Goal: Transaction & Acquisition: Download file/media

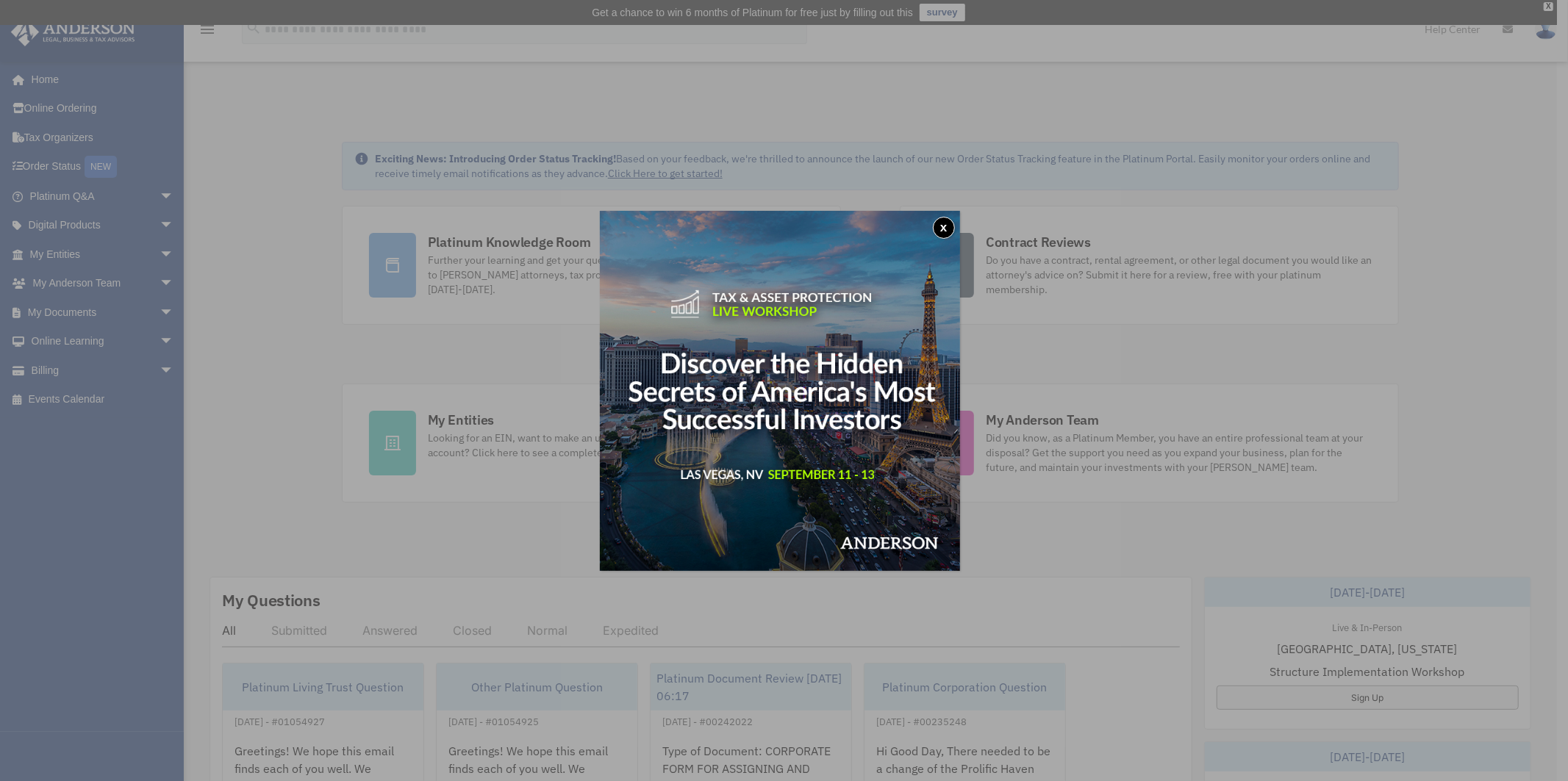
click at [955, 231] on button "x" at bounding box center [944, 228] width 22 height 22
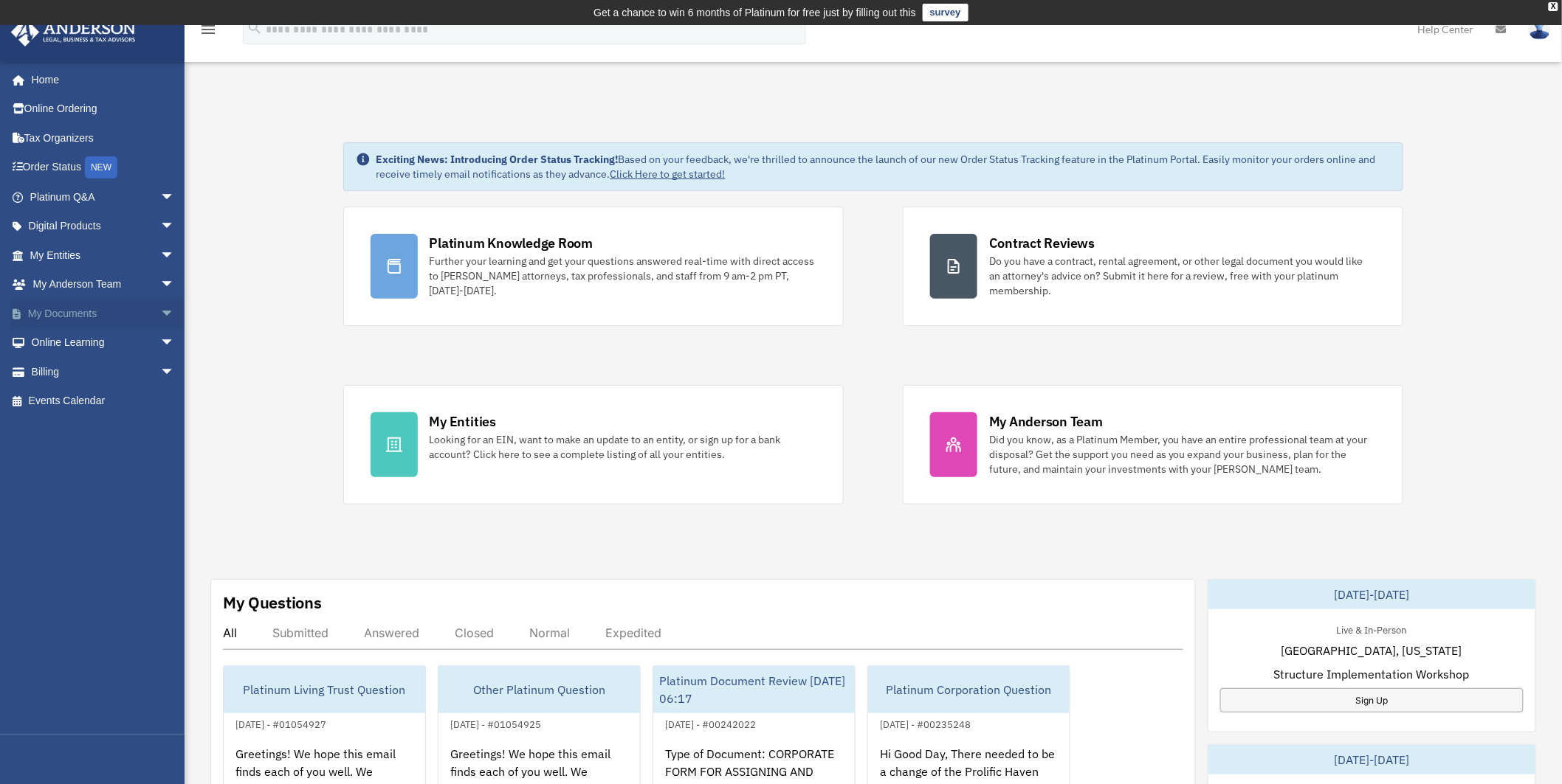
click at [160, 314] on span "arrow_drop_down" at bounding box center [175, 314] width 30 height 30
click at [160, 314] on span "arrow_drop_up" at bounding box center [175, 314] width 30 height 30
click at [64, 137] on link "Tax Organizers" at bounding box center [104, 138] width 187 height 30
click at [160, 312] on span "arrow_drop_down" at bounding box center [175, 314] width 30 height 30
click at [59, 341] on link "Box" at bounding box center [109, 343] width 176 height 30
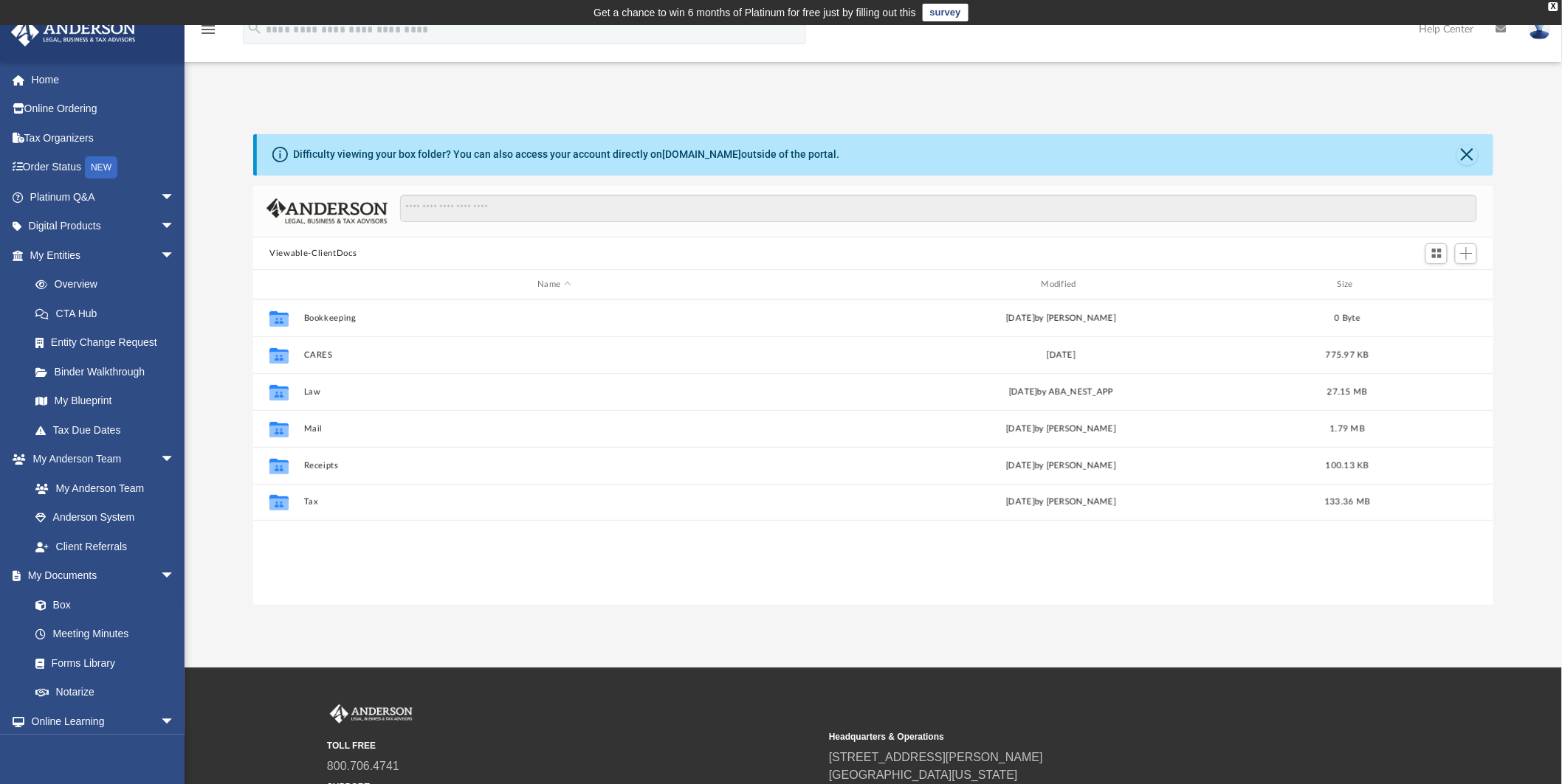
scroll to position [321, 1228]
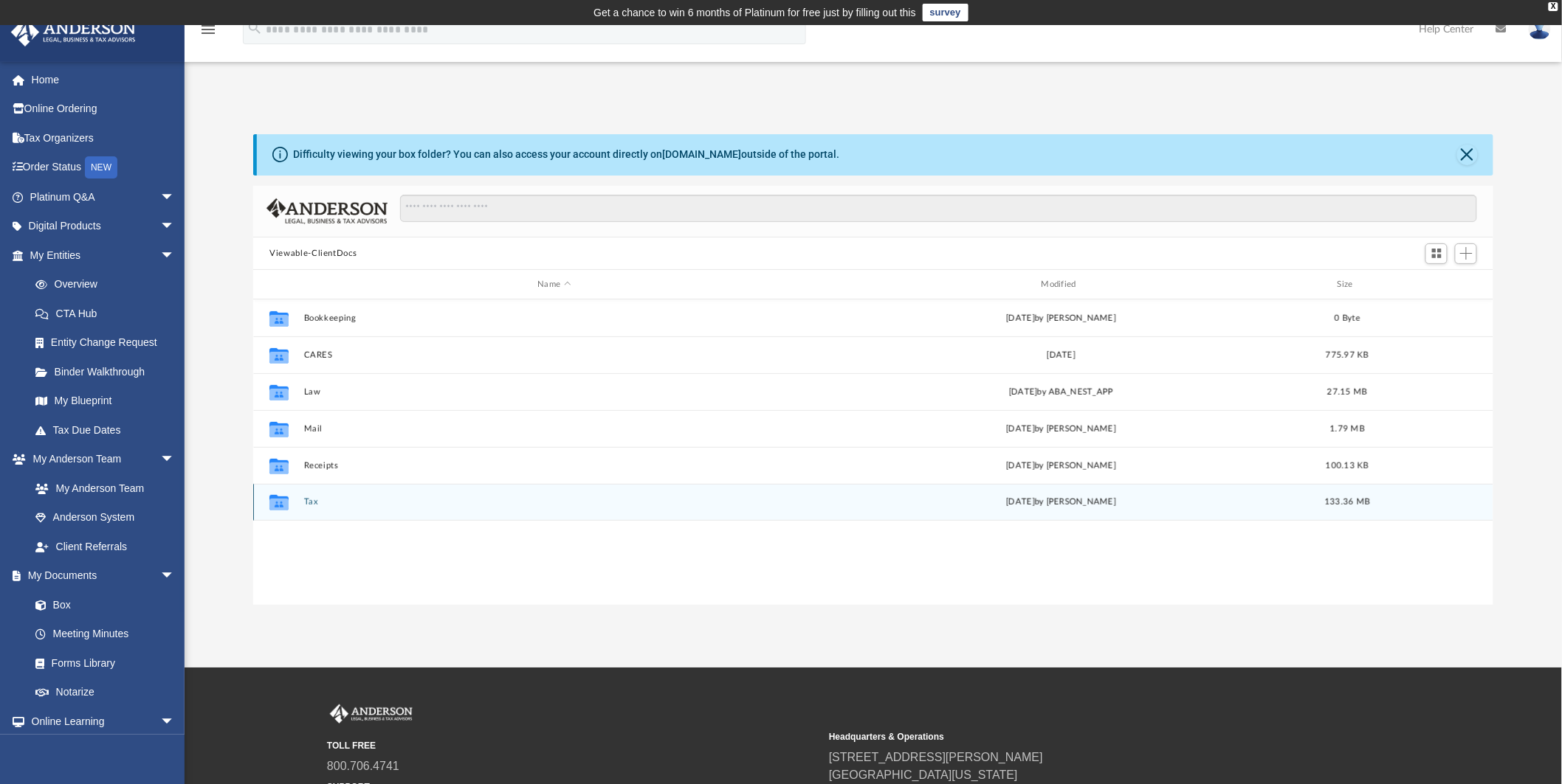
click at [333, 507] on div "Collaborated Folder Tax Tue Feb 13 2024 by Alex Price 133.36 MB" at bounding box center [873, 502] width 1240 height 37
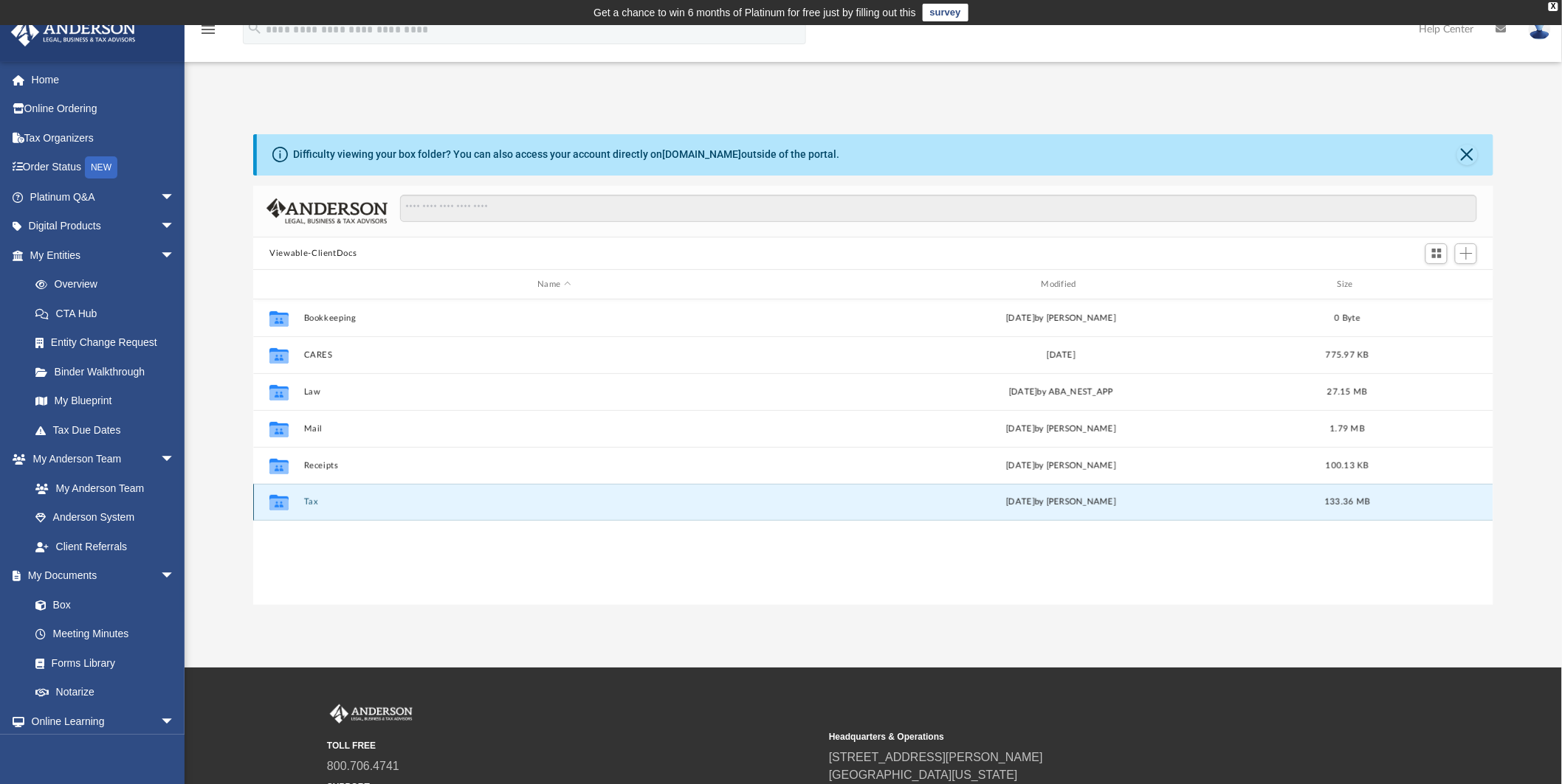
click at [313, 500] on button "Tax" at bounding box center [554, 503] width 501 height 10
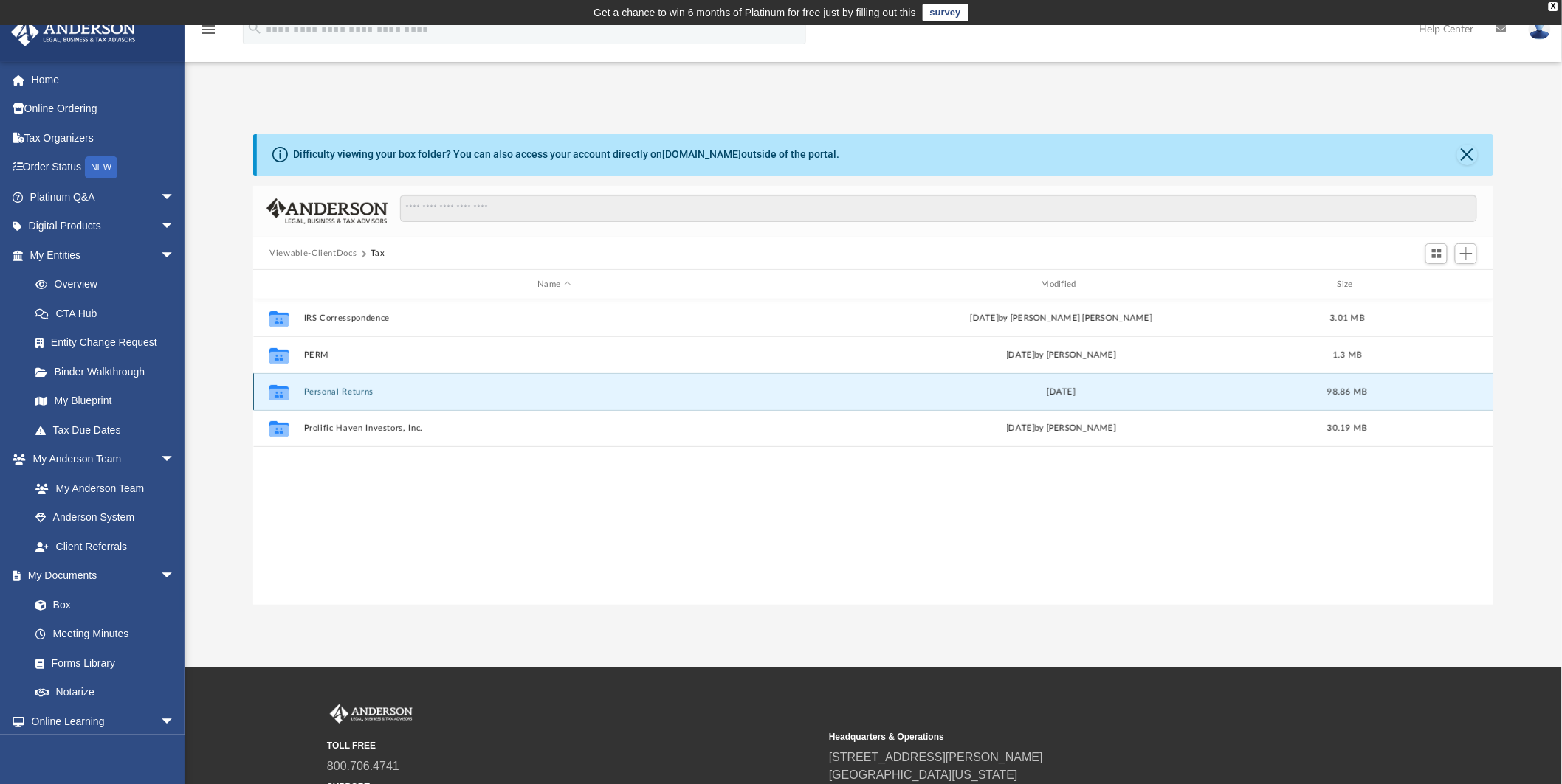
click at [332, 396] on button "Personal Returns" at bounding box center [554, 392] width 501 height 10
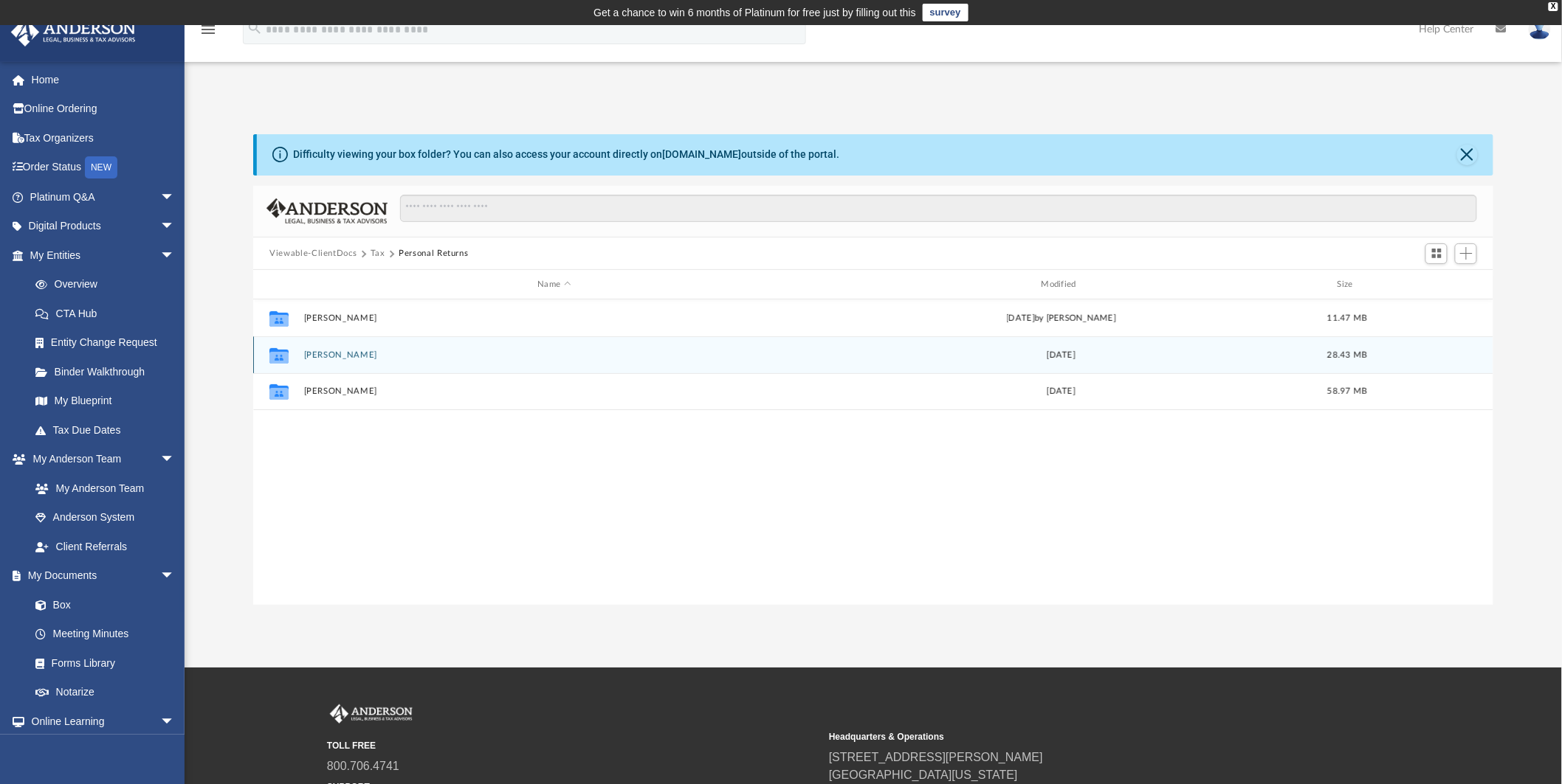
click at [356, 356] on button "James, Gianella" at bounding box center [554, 355] width 501 height 10
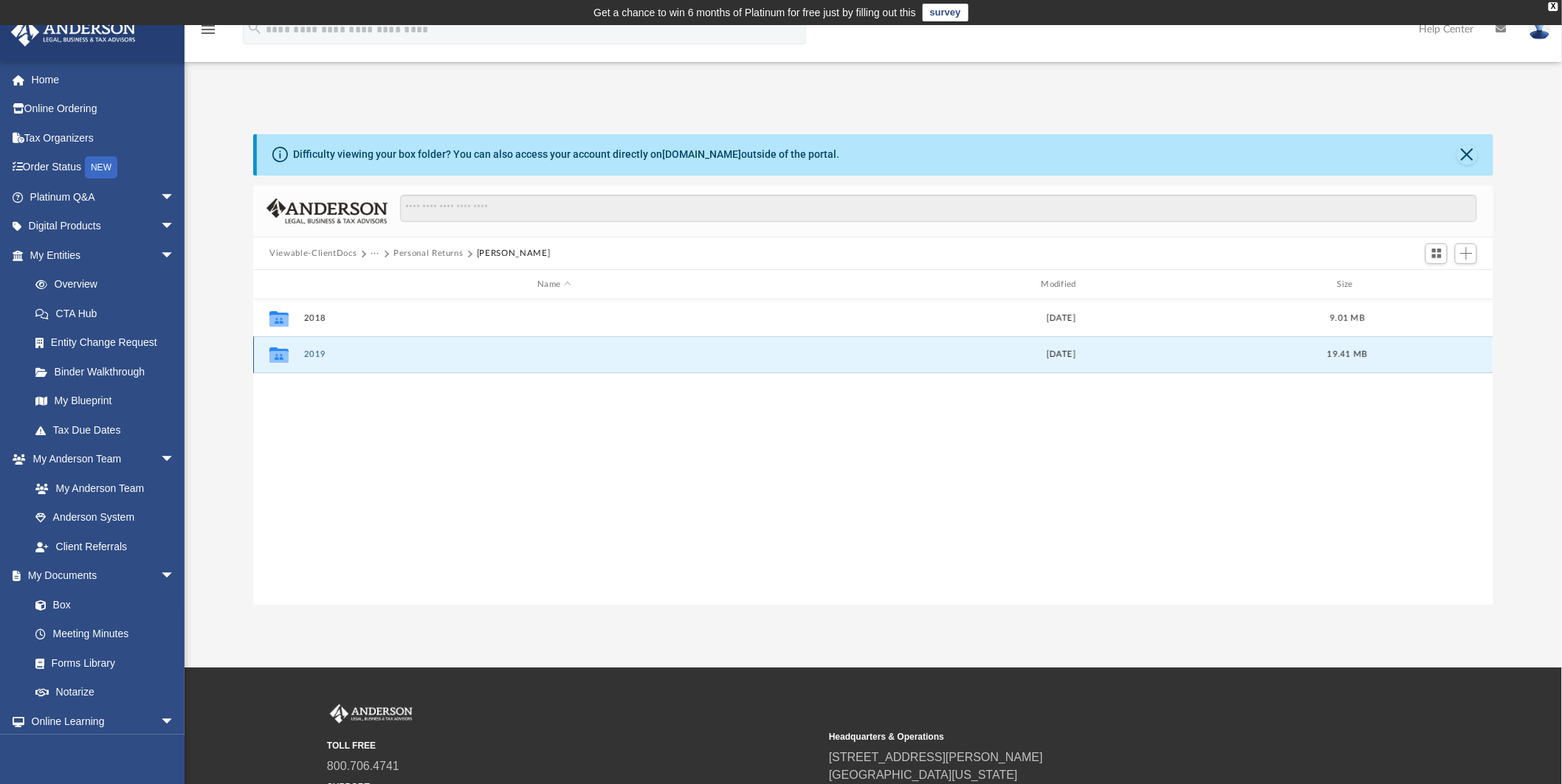
click at [320, 350] on button "2019" at bounding box center [554, 355] width 501 height 10
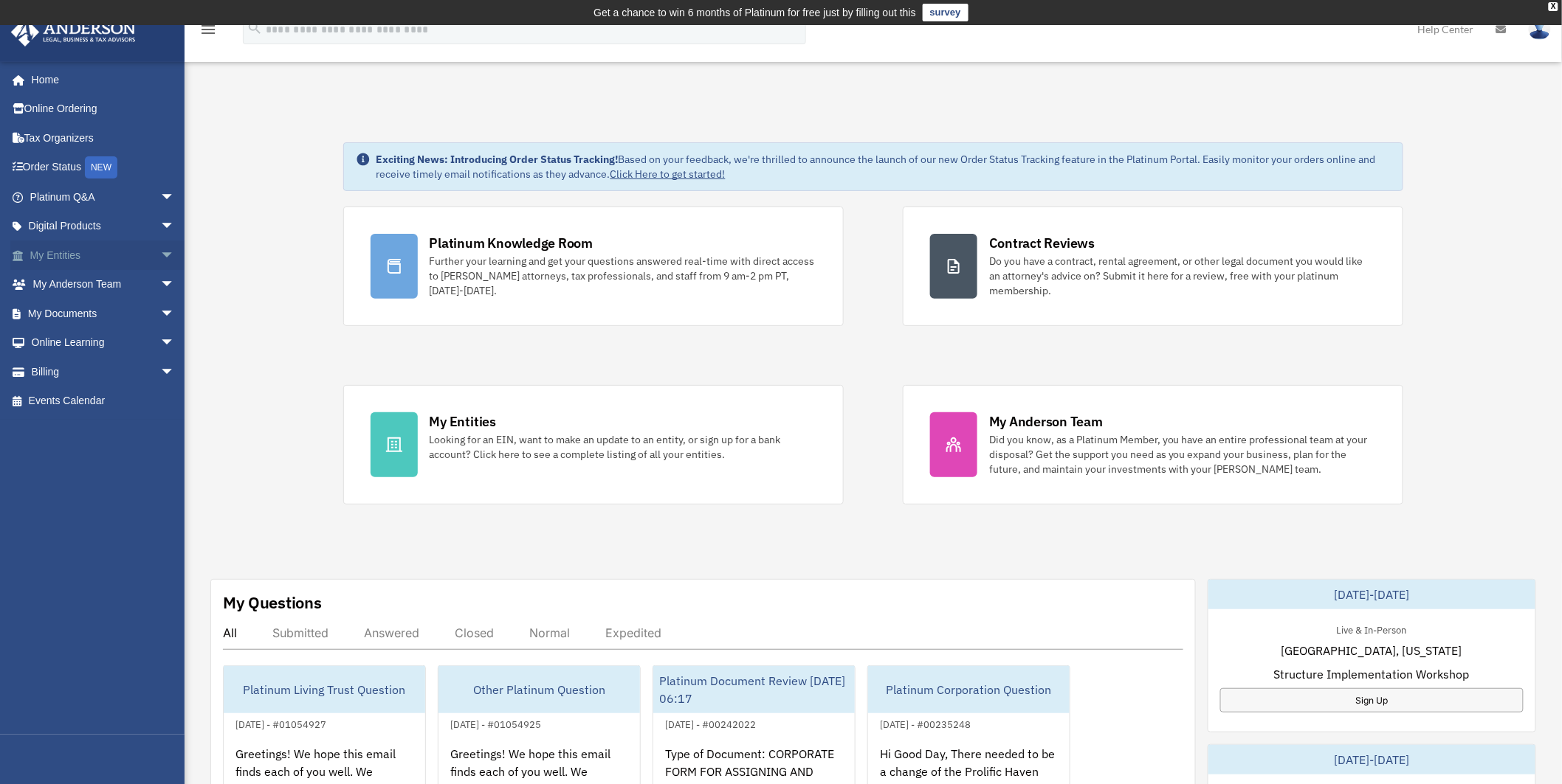
click at [160, 251] on span "arrow_drop_down" at bounding box center [175, 256] width 30 height 30
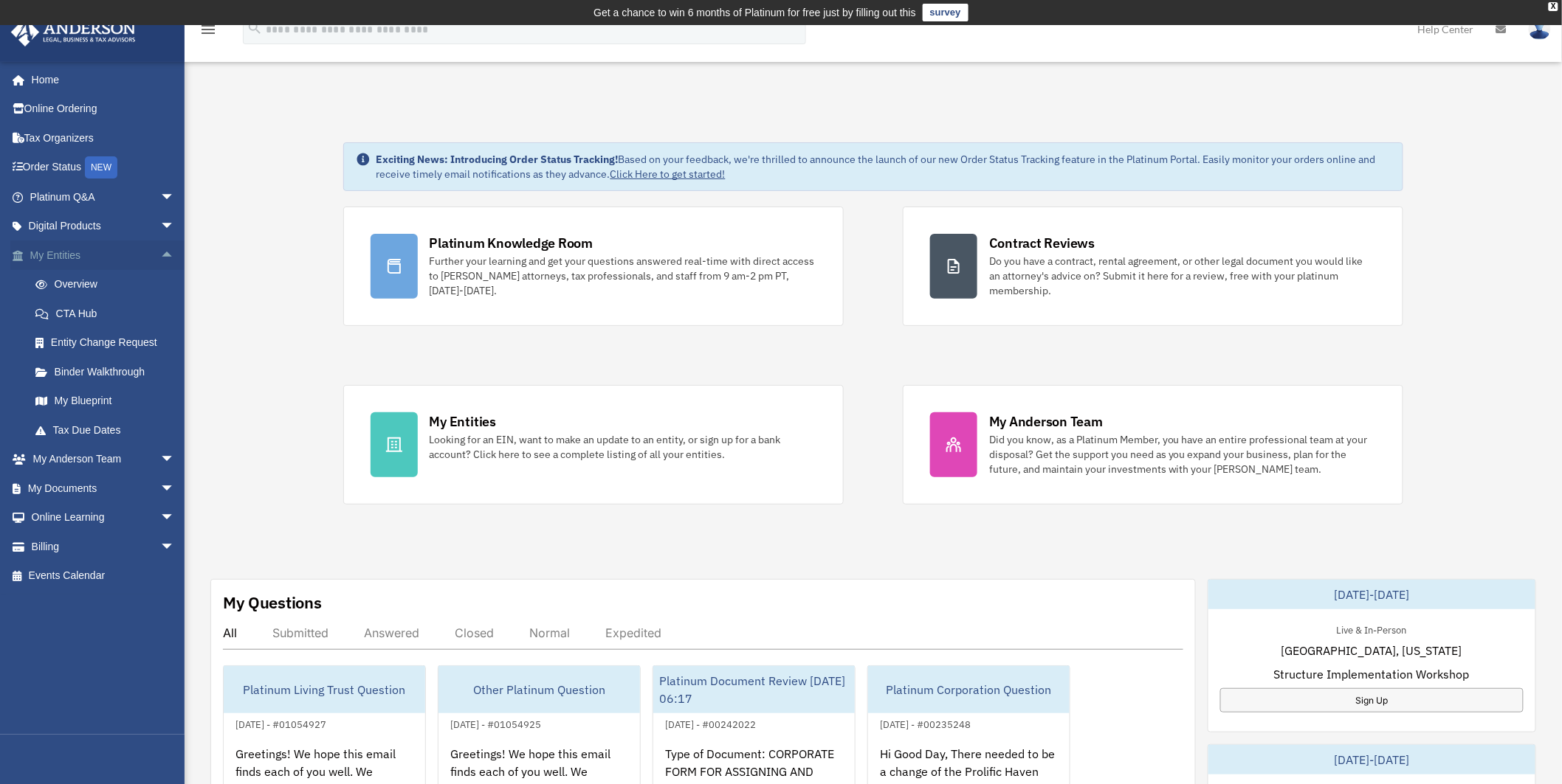
click at [160, 251] on span "arrow_drop_up" at bounding box center [175, 256] width 30 height 30
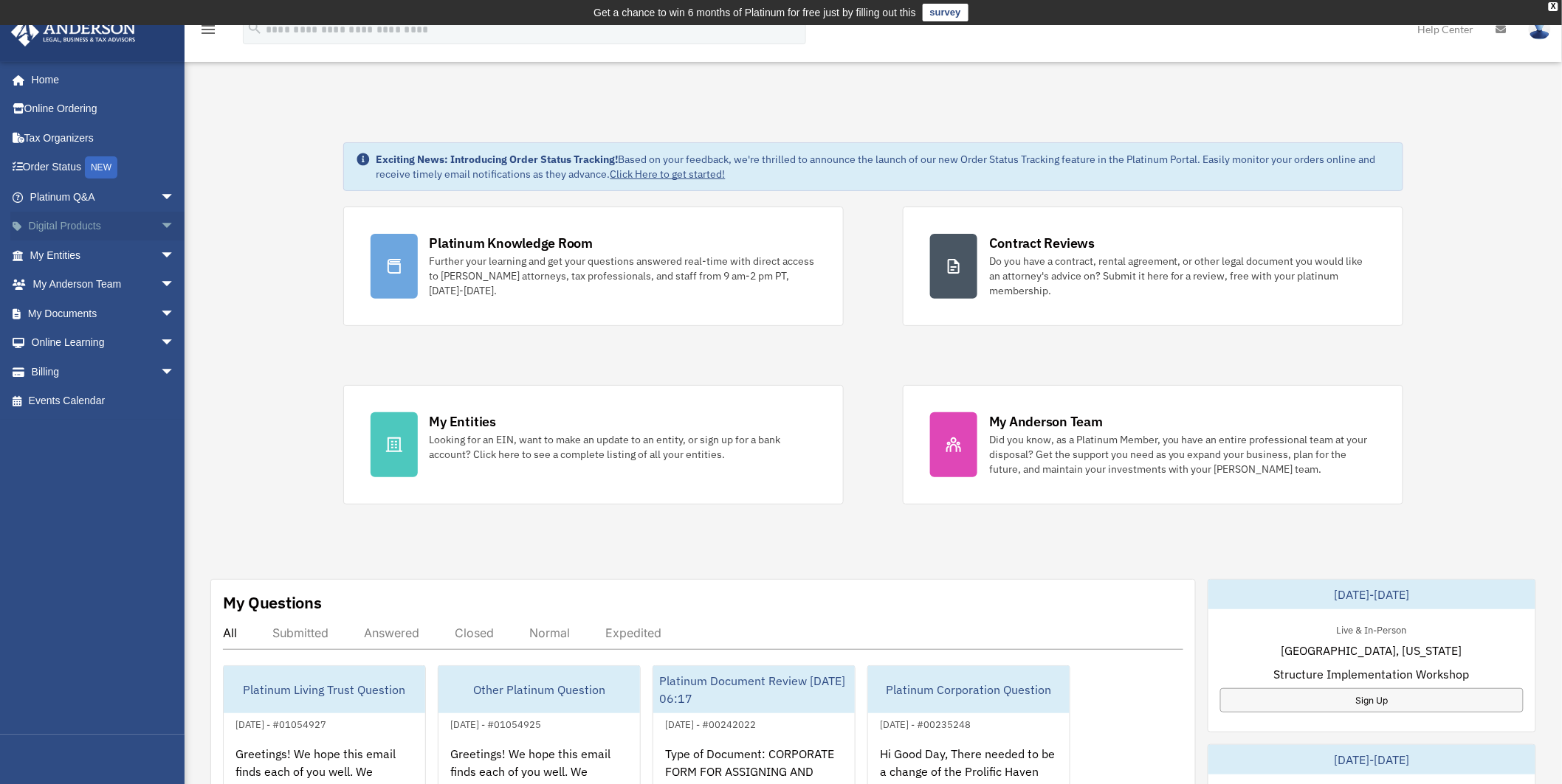
click at [163, 217] on span "arrow_drop_down" at bounding box center [175, 227] width 30 height 30
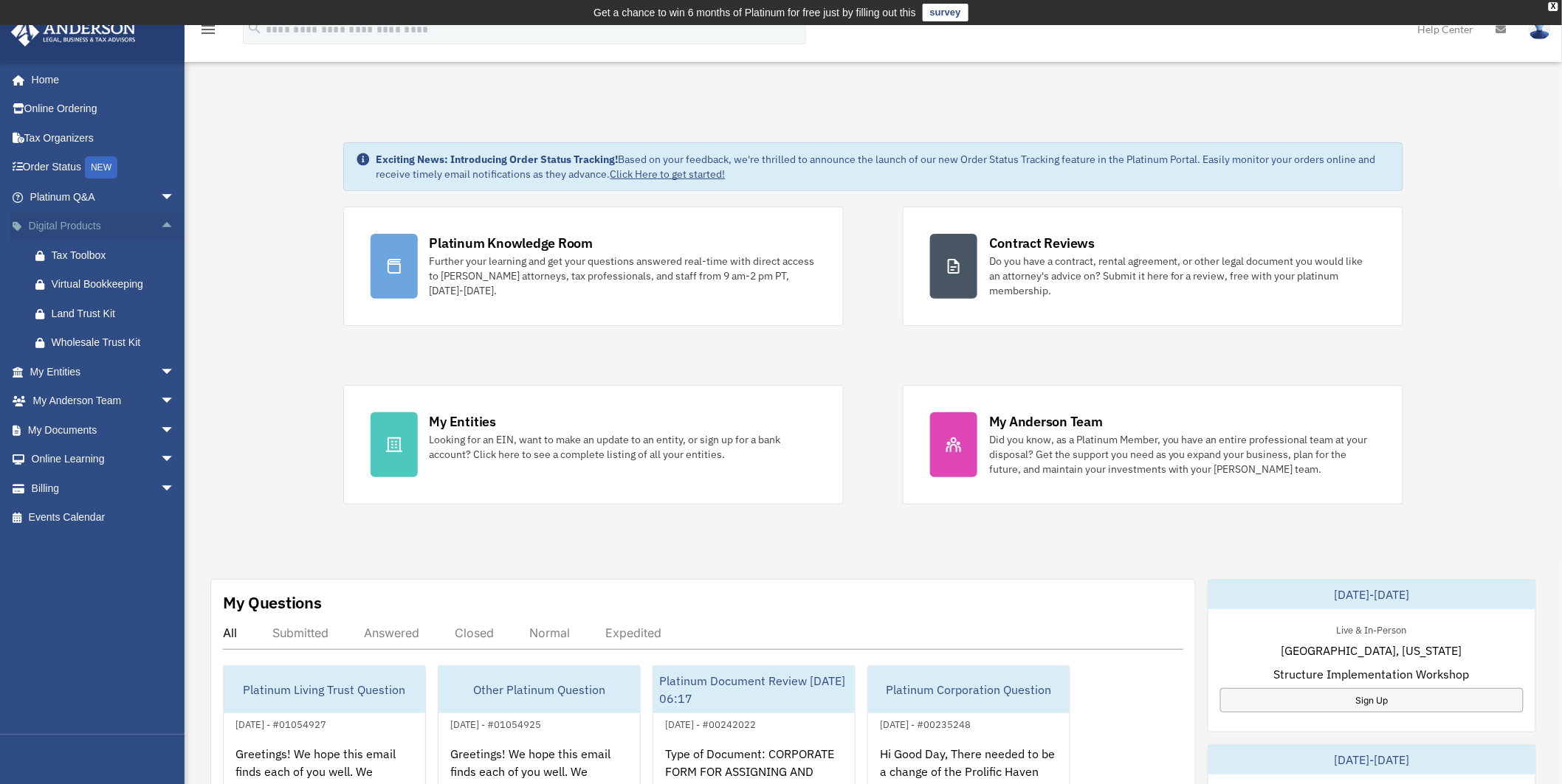
click at [163, 217] on span "arrow_drop_up" at bounding box center [175, 227] width 30 height 30
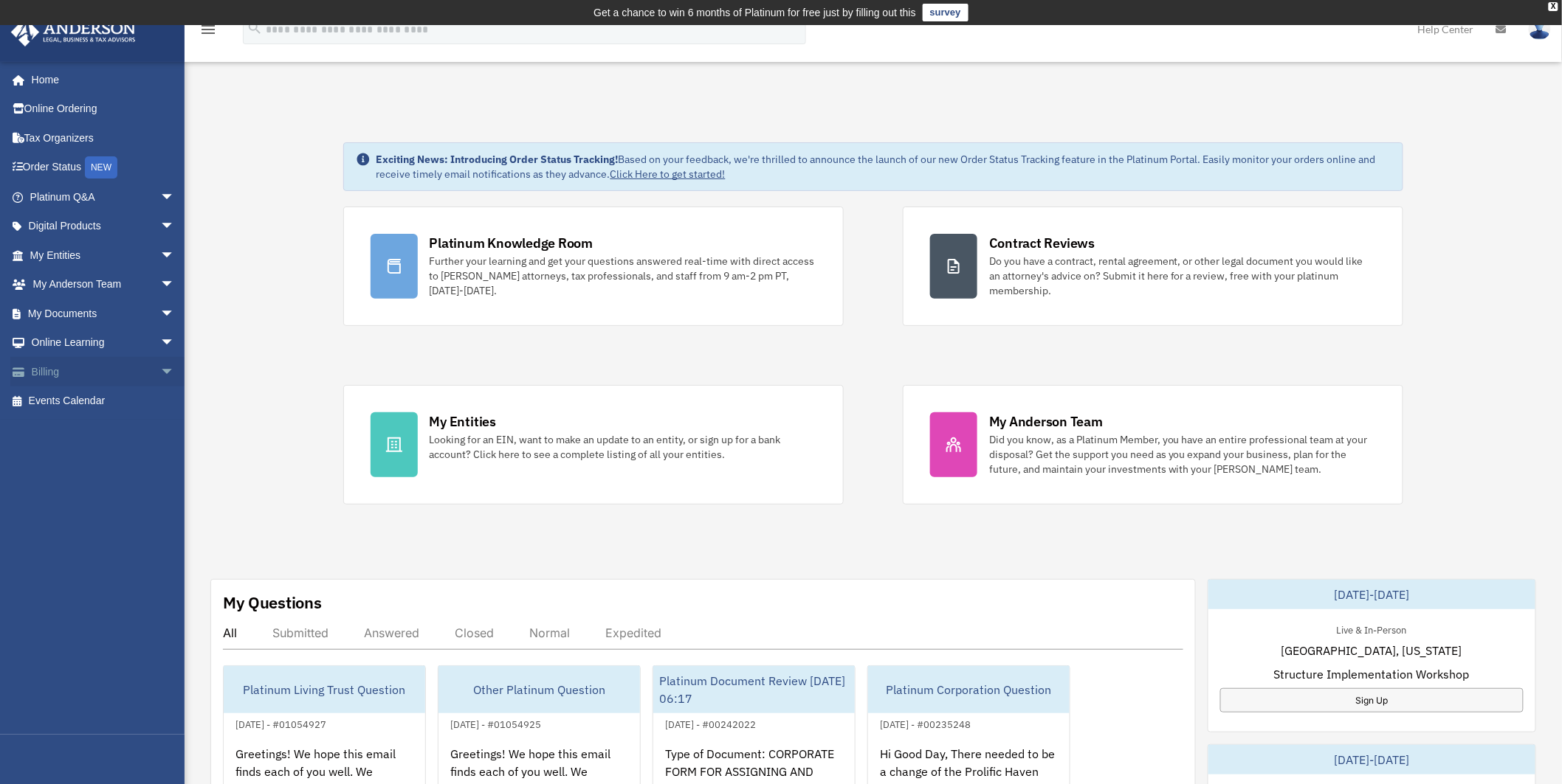
click at [160, 369] on span "arrow_drop_down" at bounding box center [175, 372] width 30 height 30
click at [160, 343] on span "arrow_drop_down" at bounding box center [175, 343] width 30 height 30
click at [160, 343] on span "arrow_drop_up" at bounding box center [175, 343] width 30 height 30
click at [160, 318] on span "arrow_drop_down" at bounding box center [175, 314] width 30 height 30
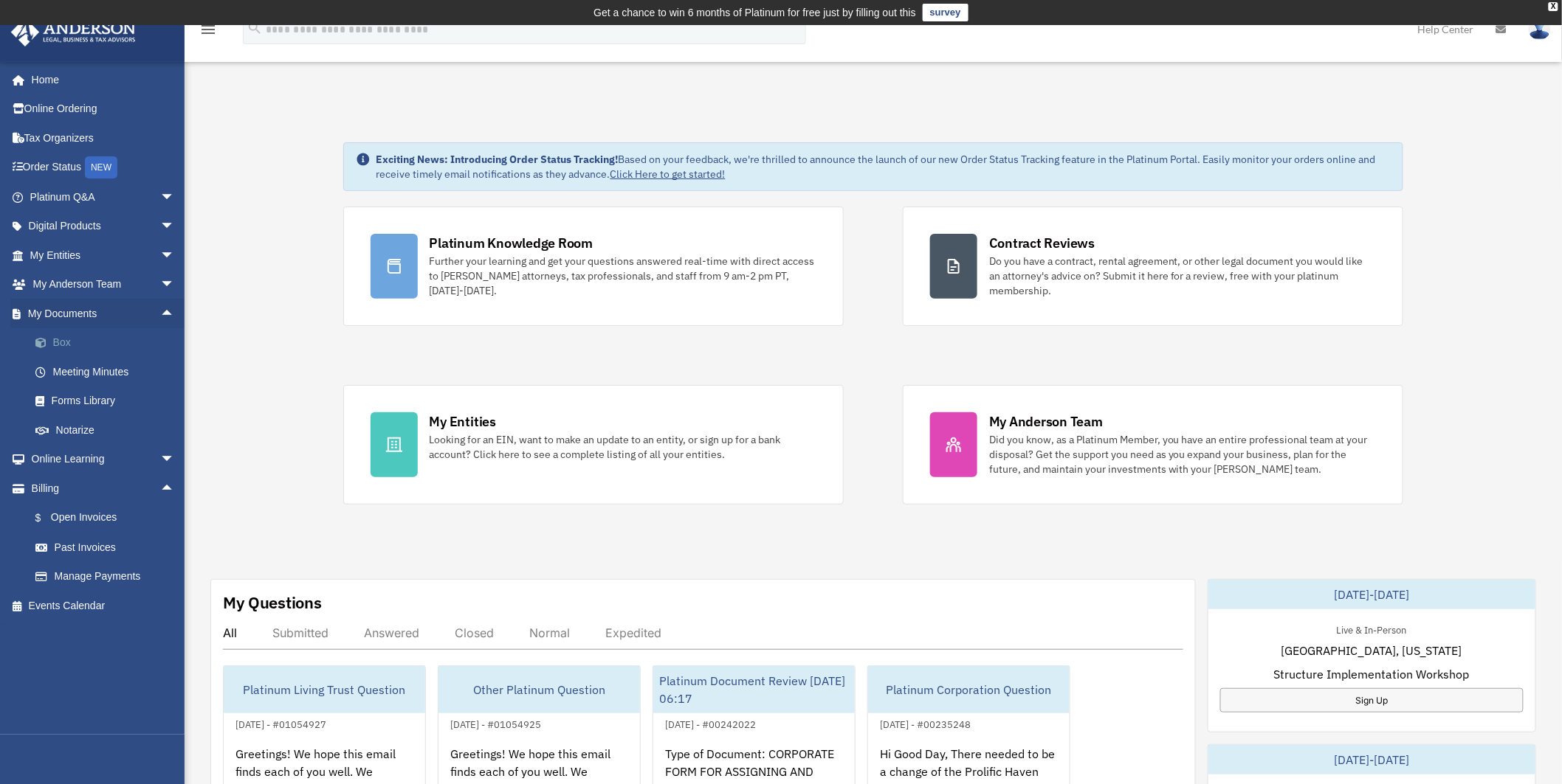
click at [67, 338] on link "Box" at bounding box center [109, 343] width 176 height 30
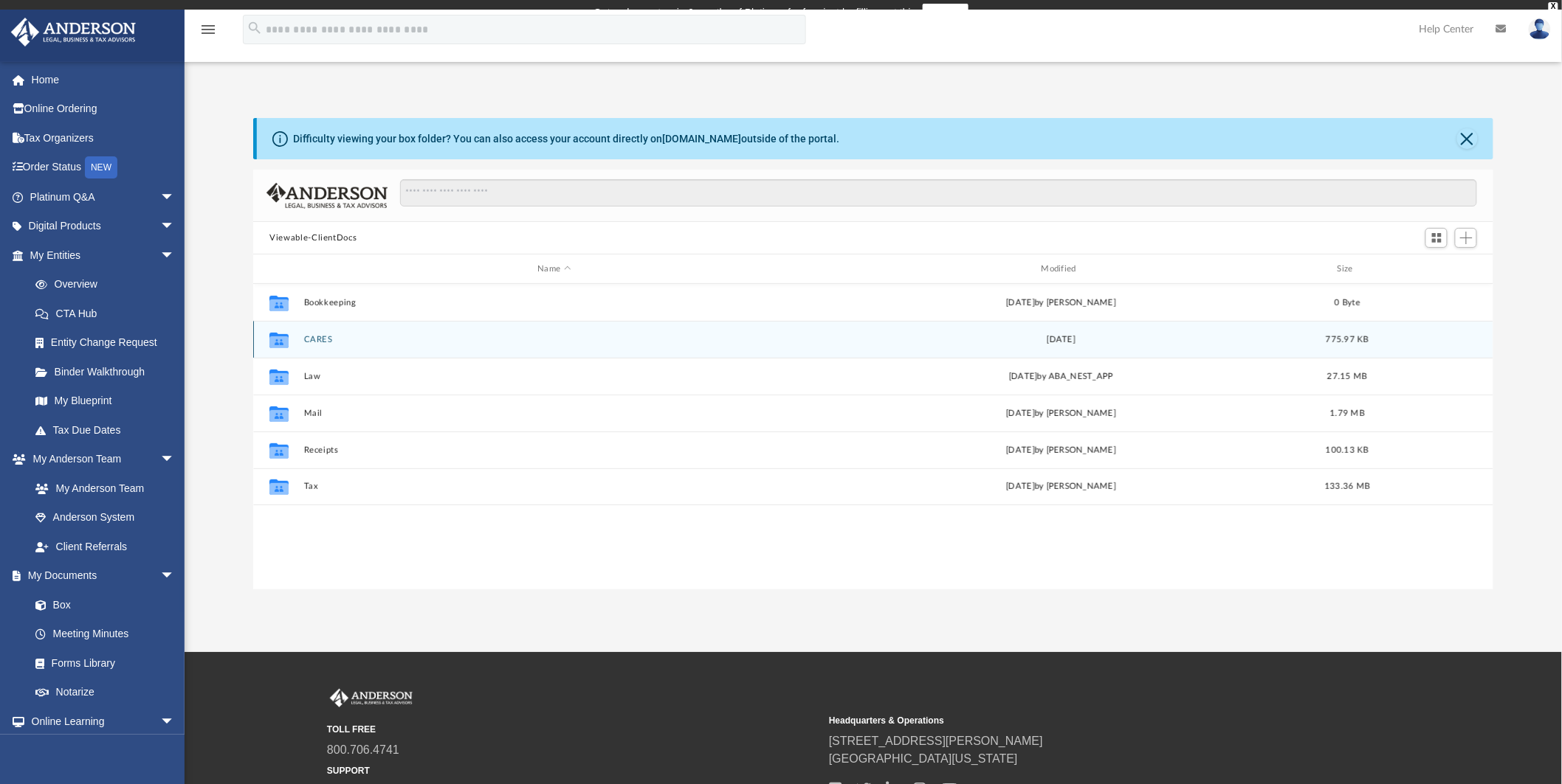
scroll to position [321, 1228]
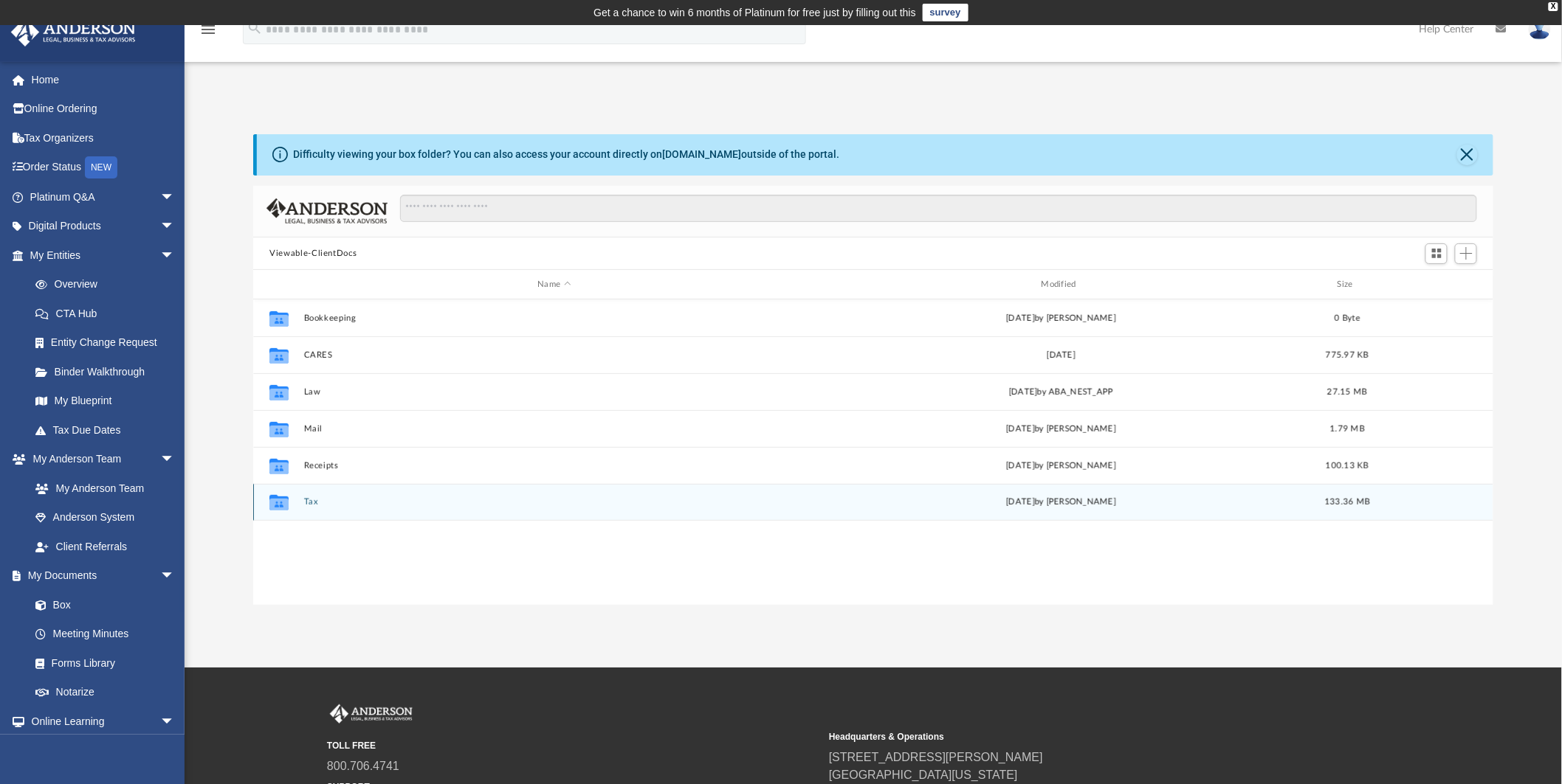
click at [304, 504] on button "Tax" at bounding box center [554, 503] width 501 height 10
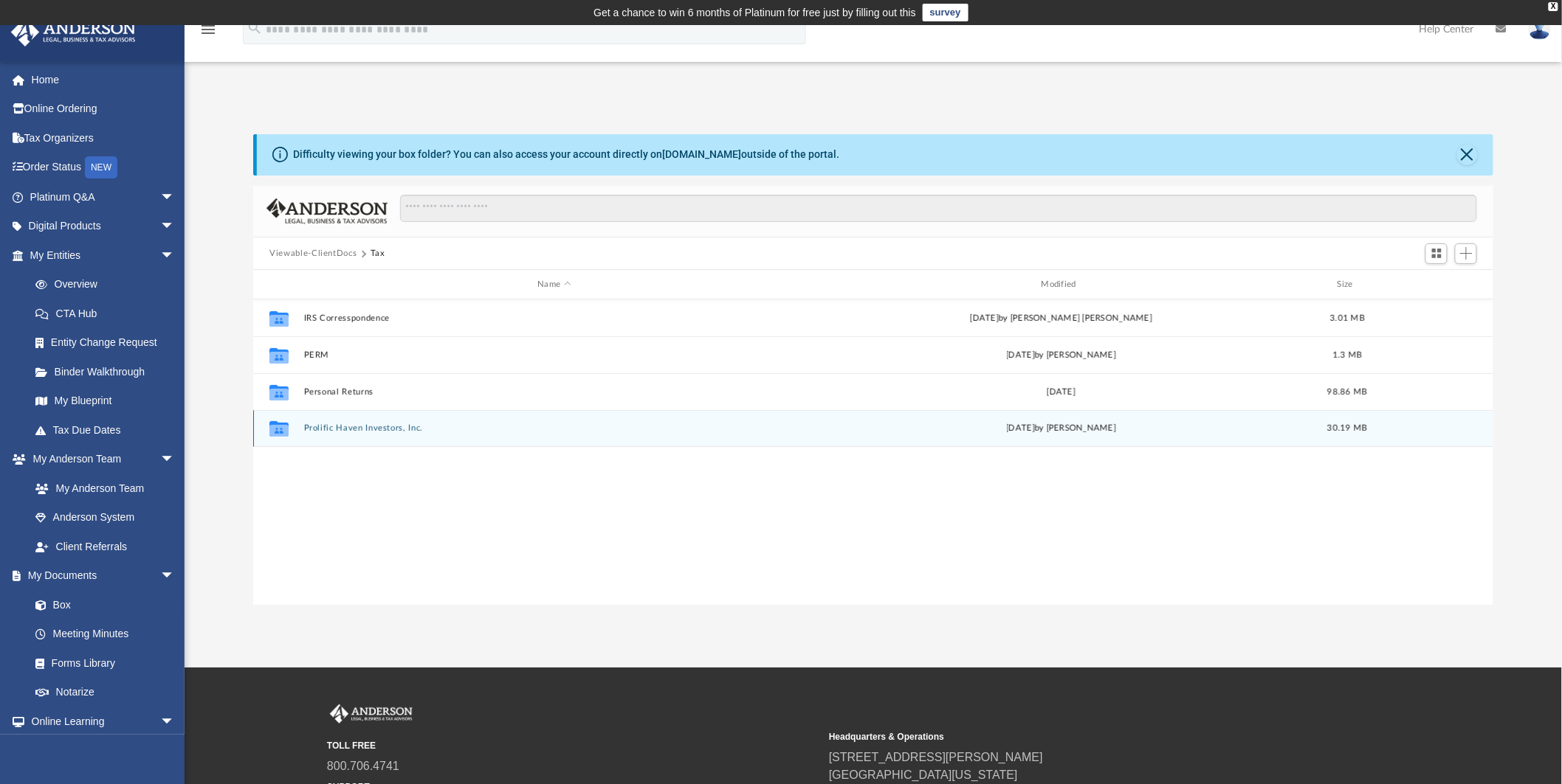
click at [404, 429] on button "Prolific Haven Investors, Inc." at bounding box center [554, 428] width 501 height 10
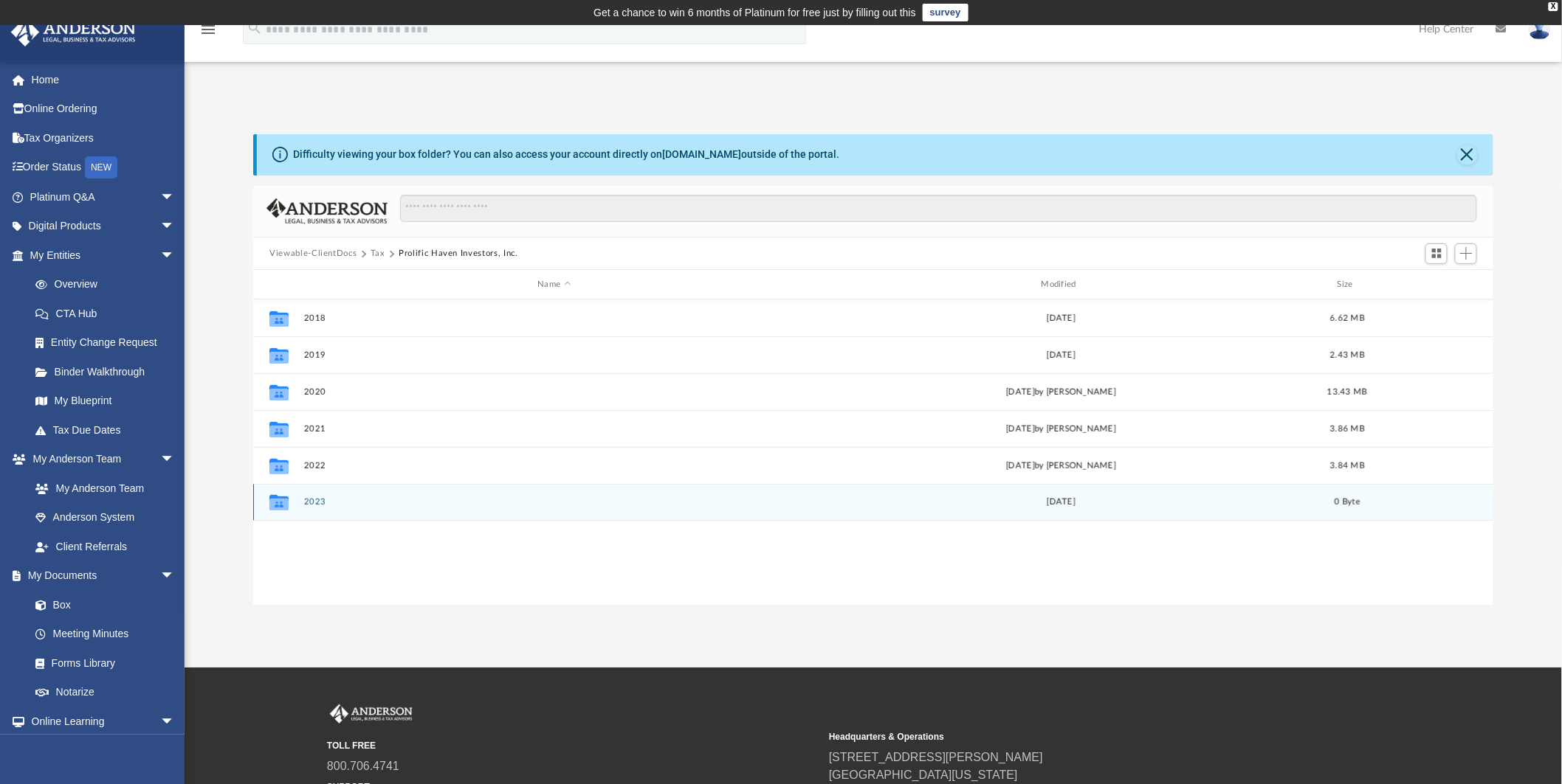
click at [322, 499] on button "2023" at bounding box center [554, 503] width 501 height 10
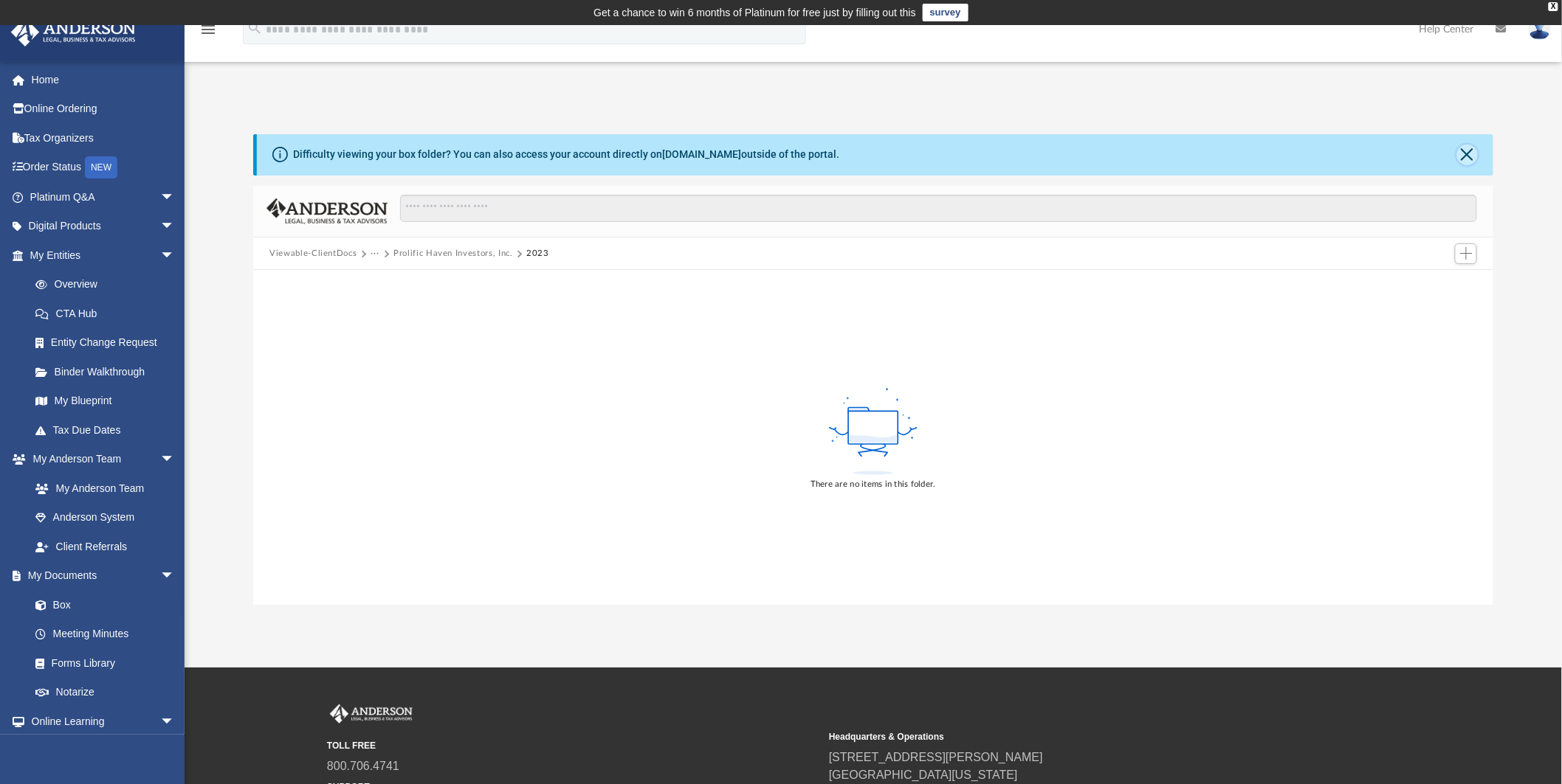
click at [1472, 148] on button "Close" at bounding box center [1467, 154] width 21 height 21
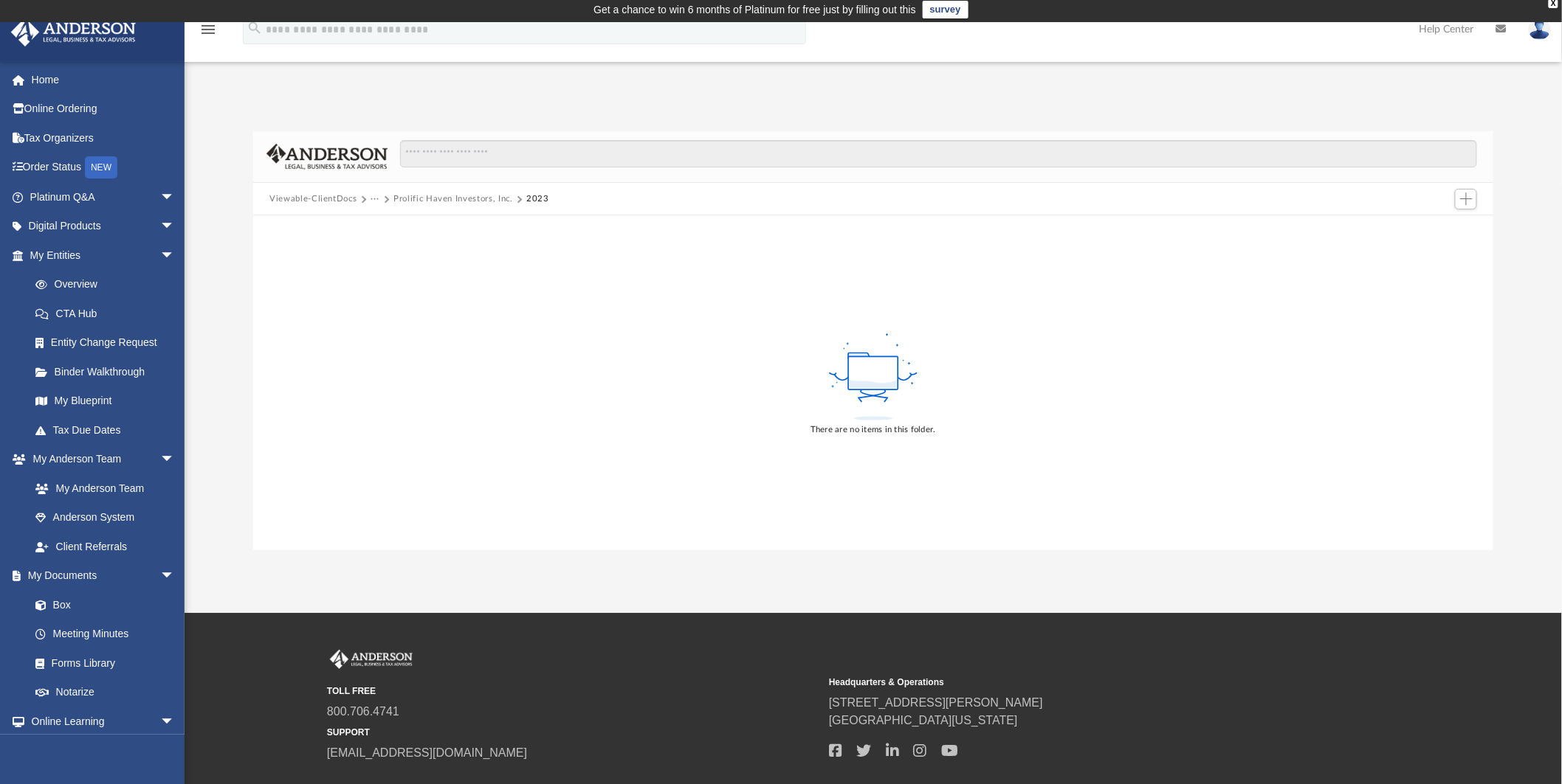
scroll to position [0, 0]
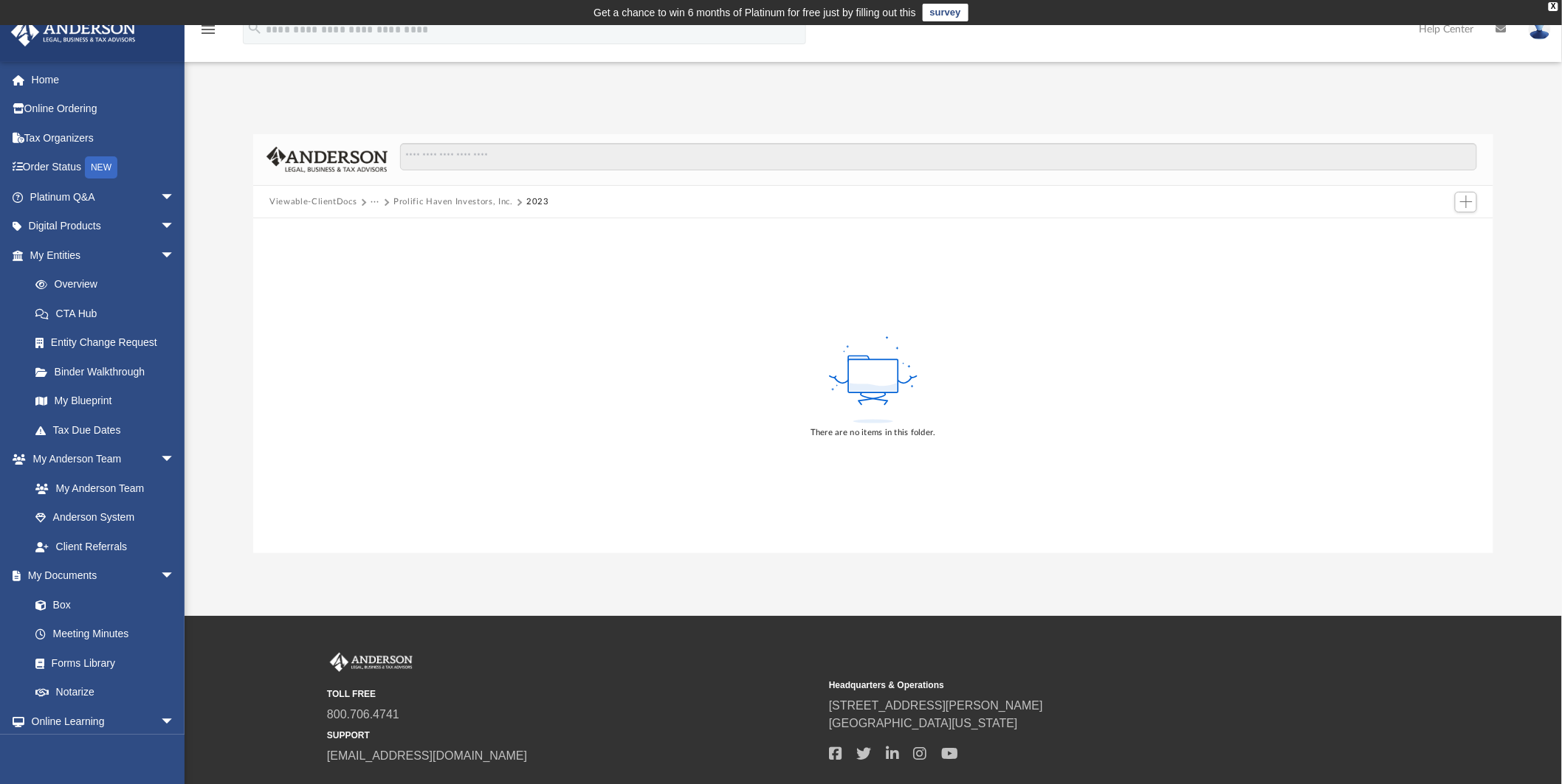
click at [210, 32] on icon "menu" at bounding box center [208, 29] width 17 height 17
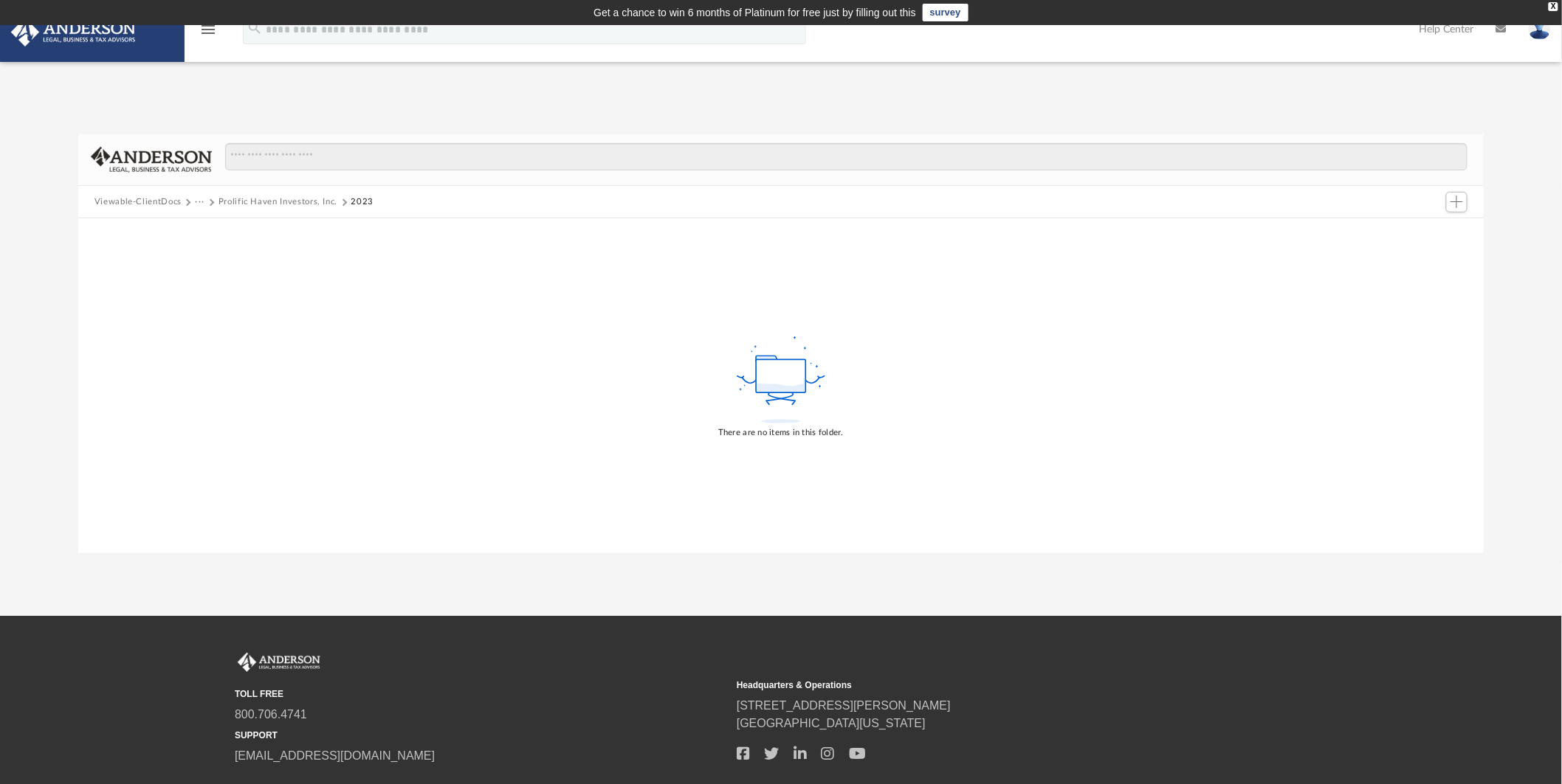
click at [210, 32] on icon "menu" at bounding box center [208, 29] width 17 height 17
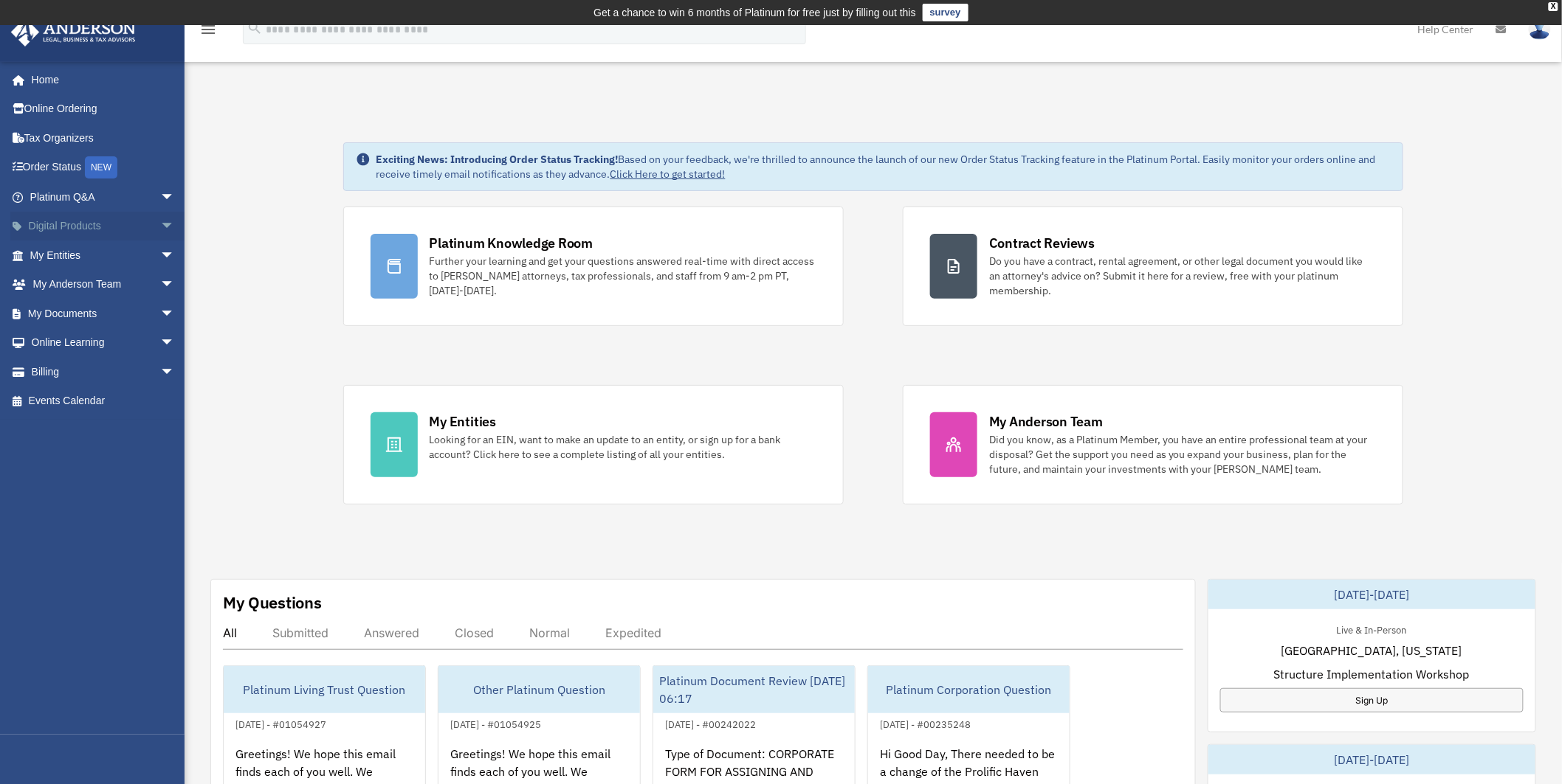
click at [160, 223] on span "arrow_drop_down" at bounding box center [175, 227] width 30 height 30
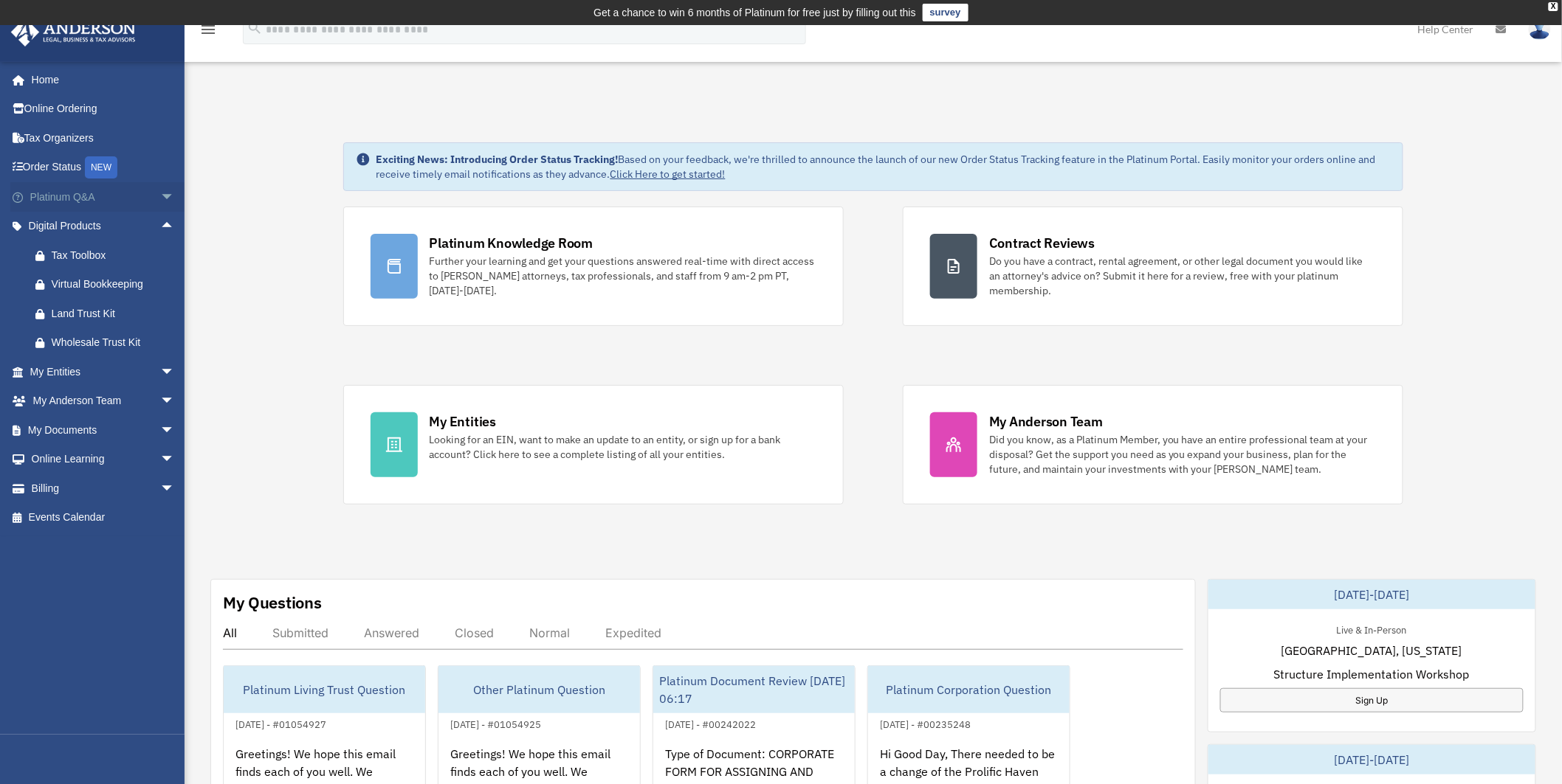
click at [160, 189] on span "arrow_drop_down" at bounding box center [175, 198] width 30 height 30
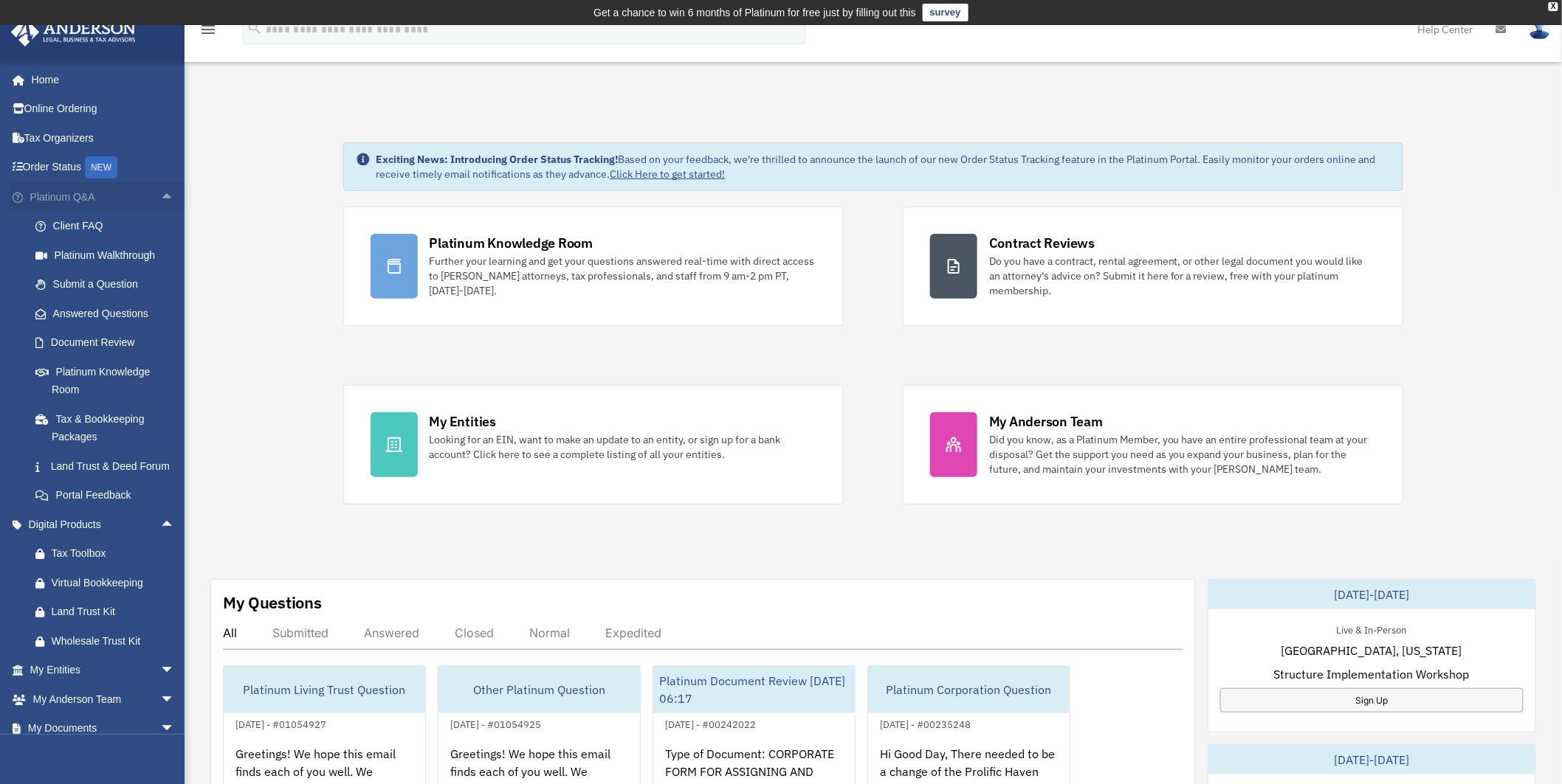
click at [160, 188] on span "arrow_drop_up" at bounding box center [175, 198] width 30 height 30
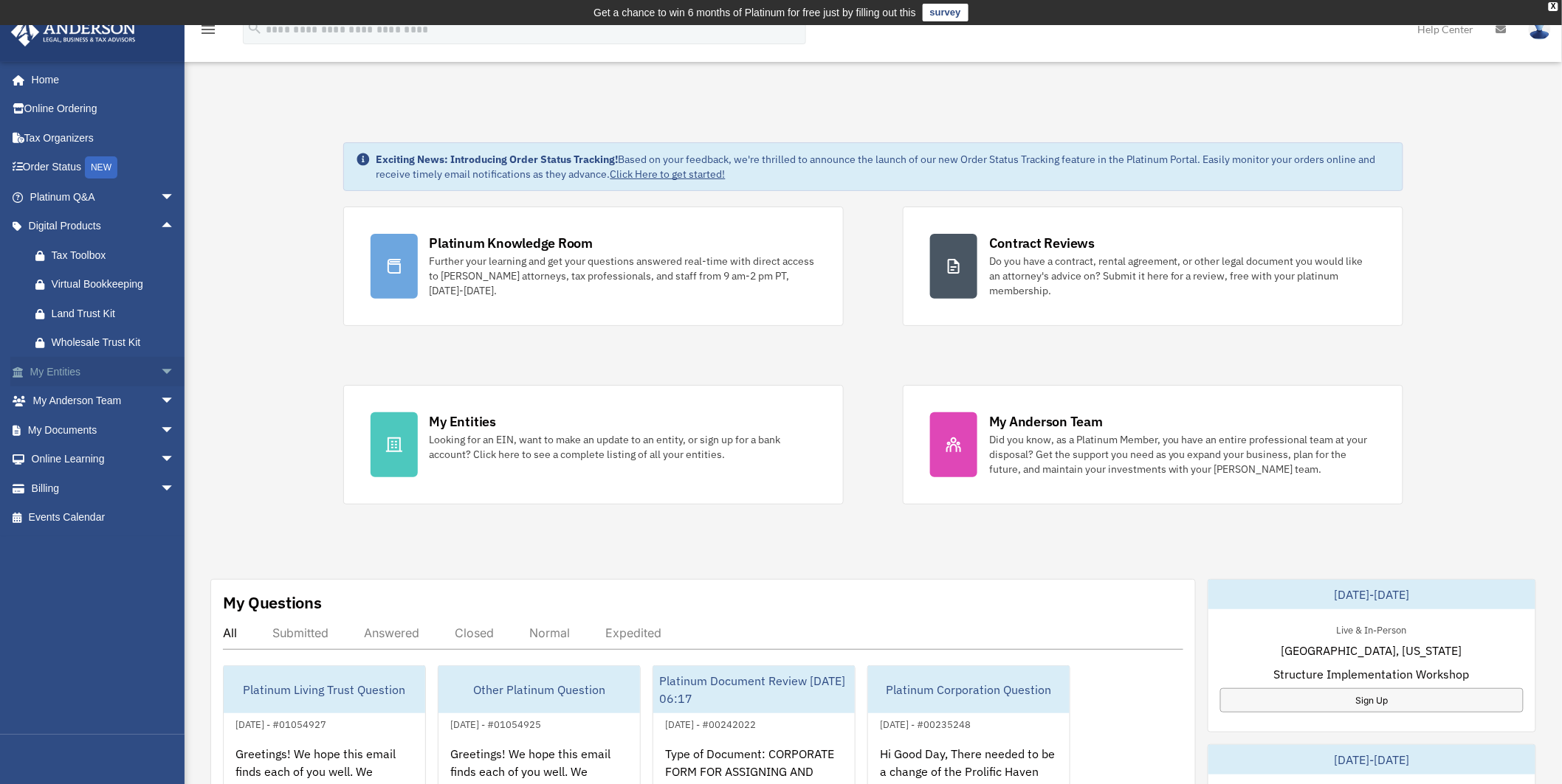
click at [160, 370] on span "arrow_drop_down" at bounding box center [175, 372] width 30 height 30
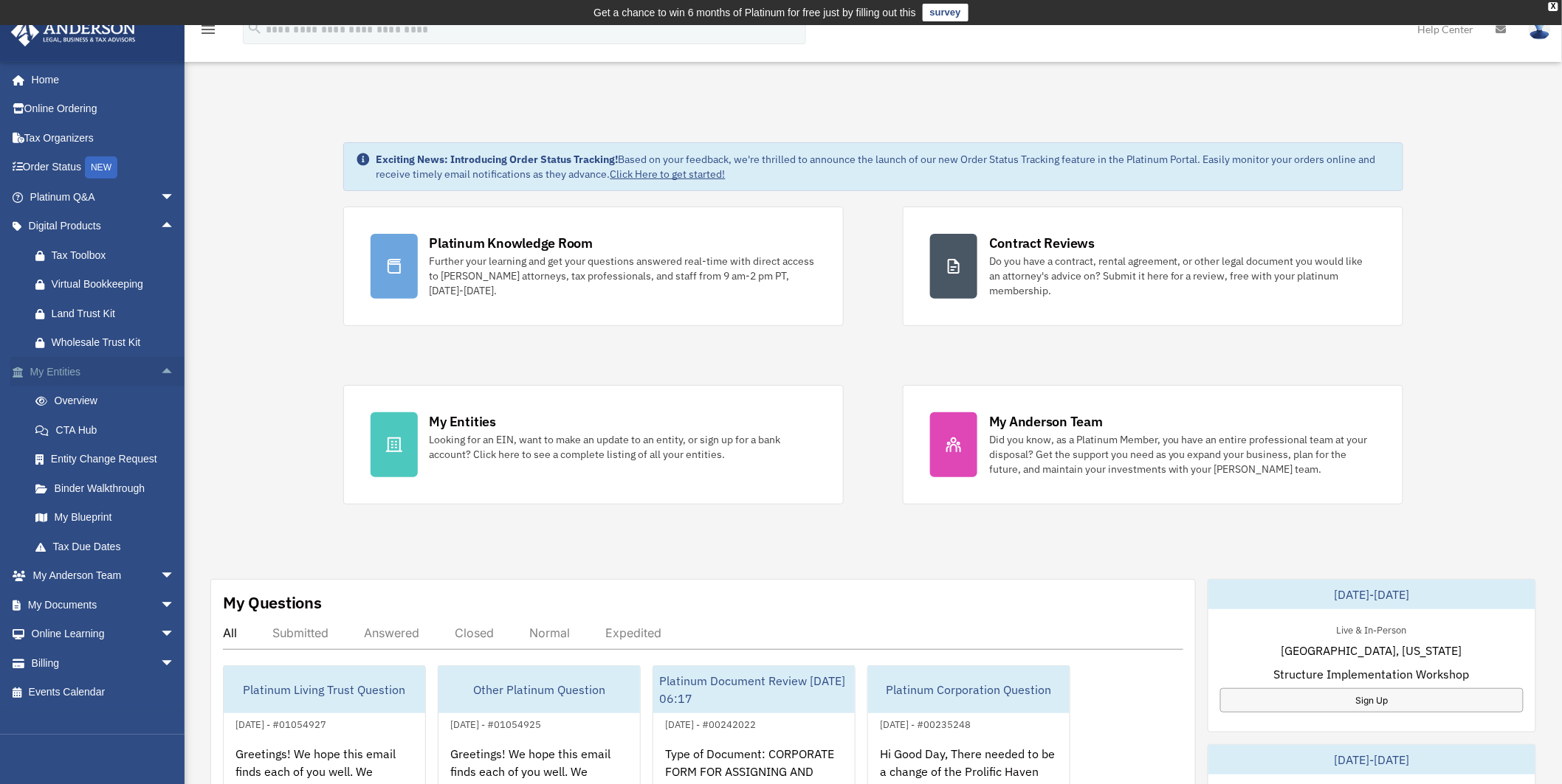
click at [160, 370] on span "arrow_drop_up" at bounding box center [175, 372] width 30 height 30
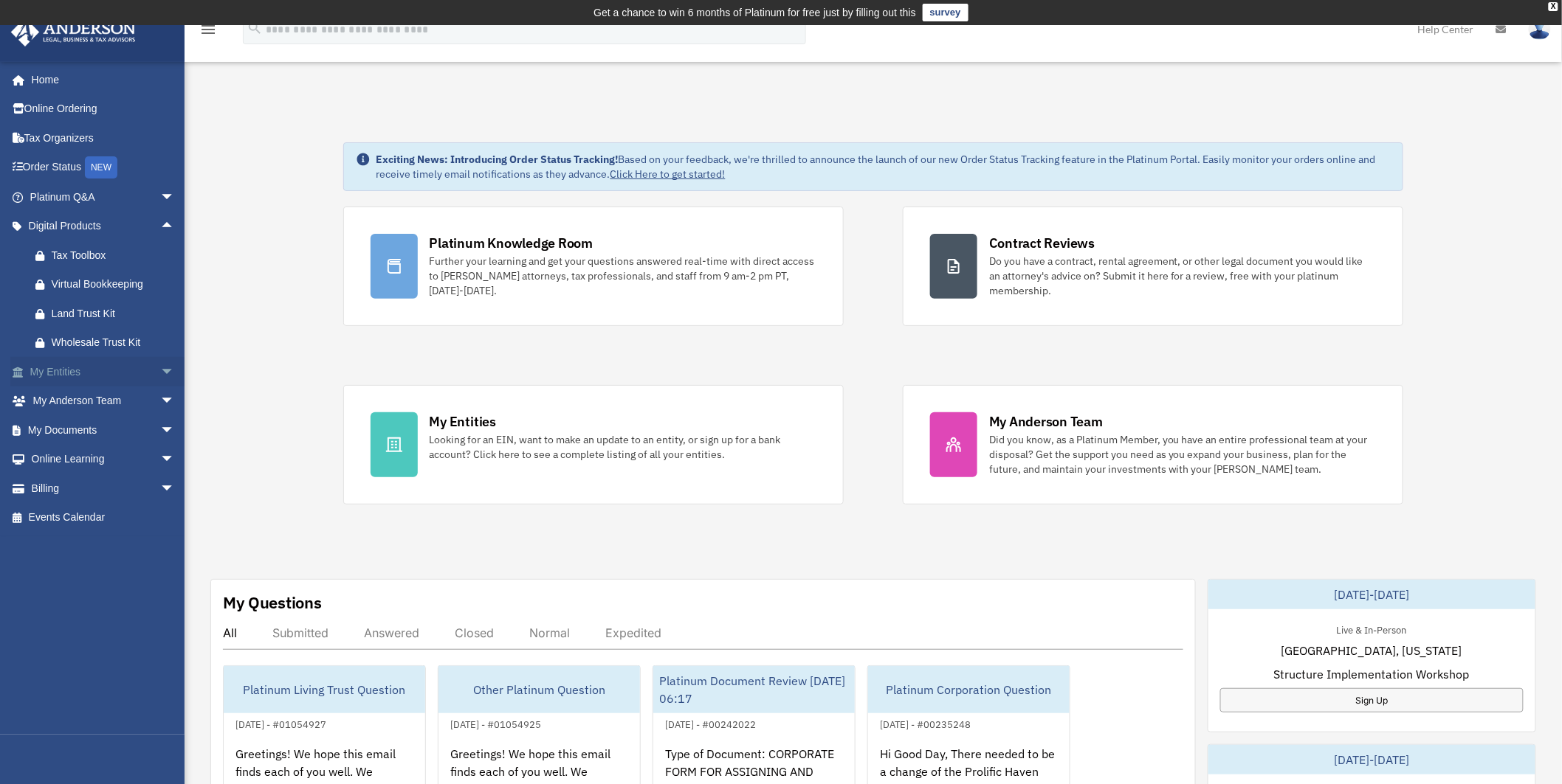
click at [160, 370] on span "arrow_drop_down" at bounding box center [175, 372] width 30 height 30
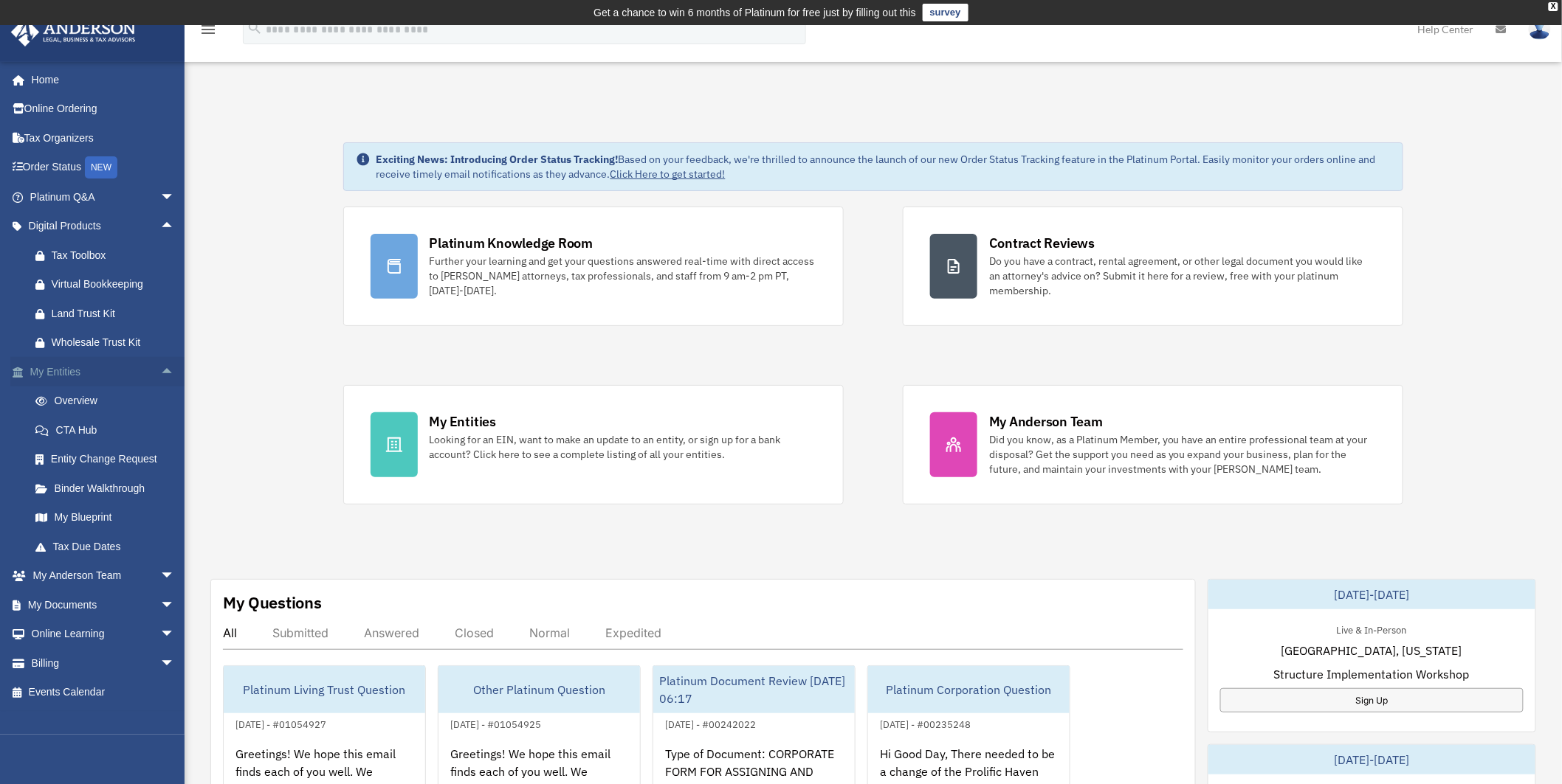
click at [160, 370] on span "arrow_drop_up" at bounding box center [175, 372] width 30 height 30
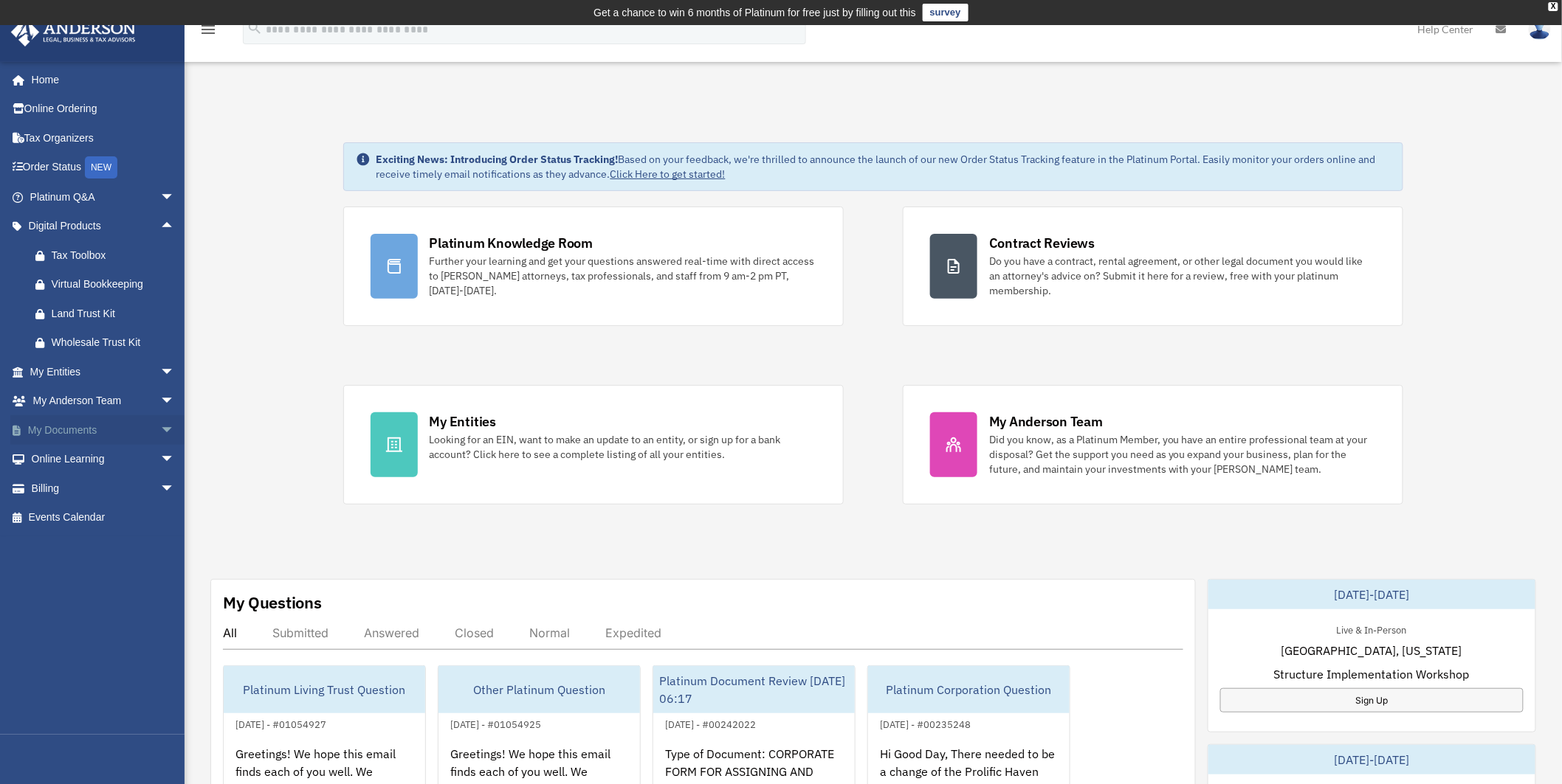
click at [164, 430] on span "arrow_drop_down" at bounding box center [175, 431] width 30 height 30
click at [61, 460] on link "Box" at bounding box center [109, 460] width 176 height 30
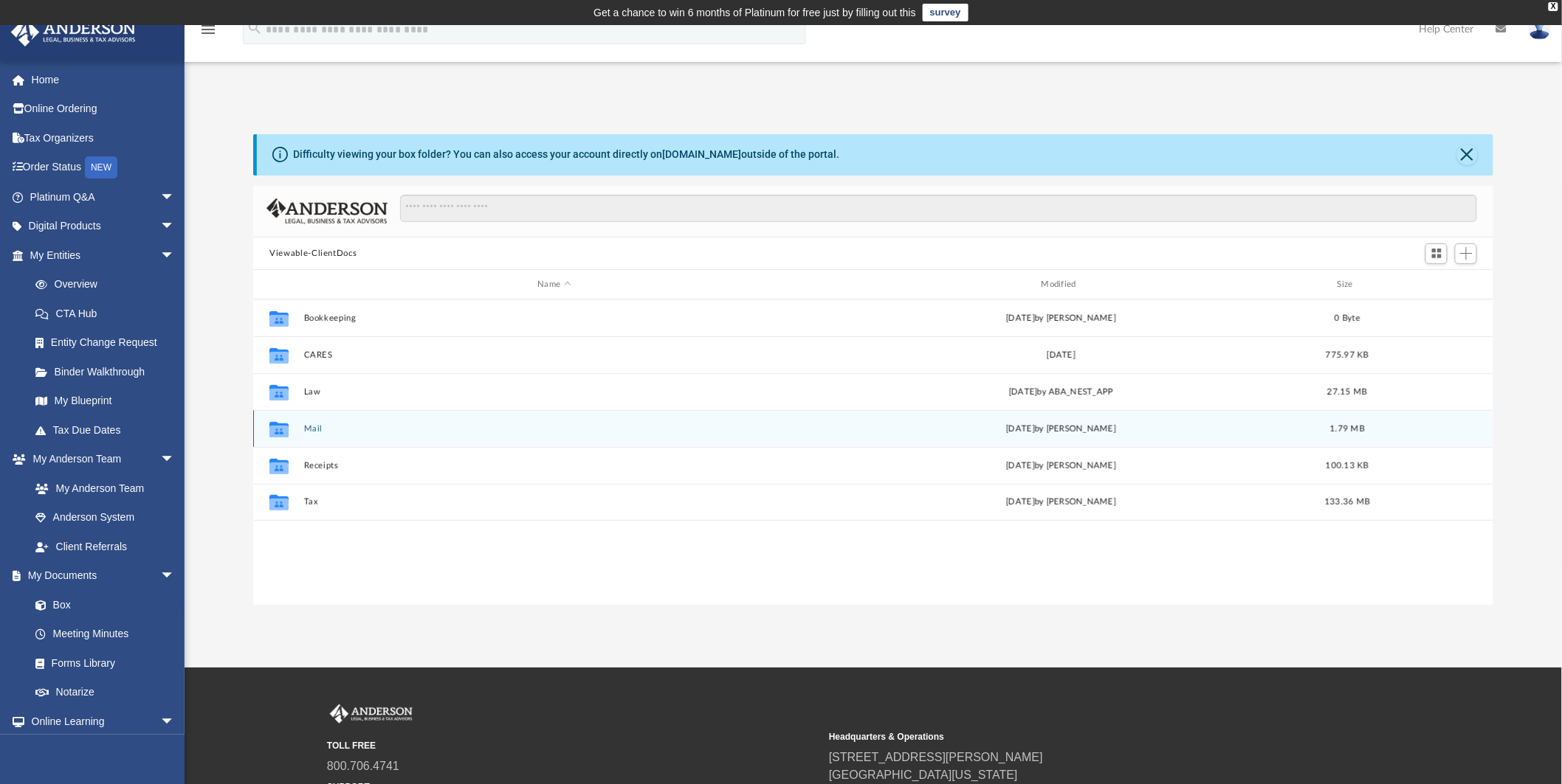
scroll to position [321, 1228]
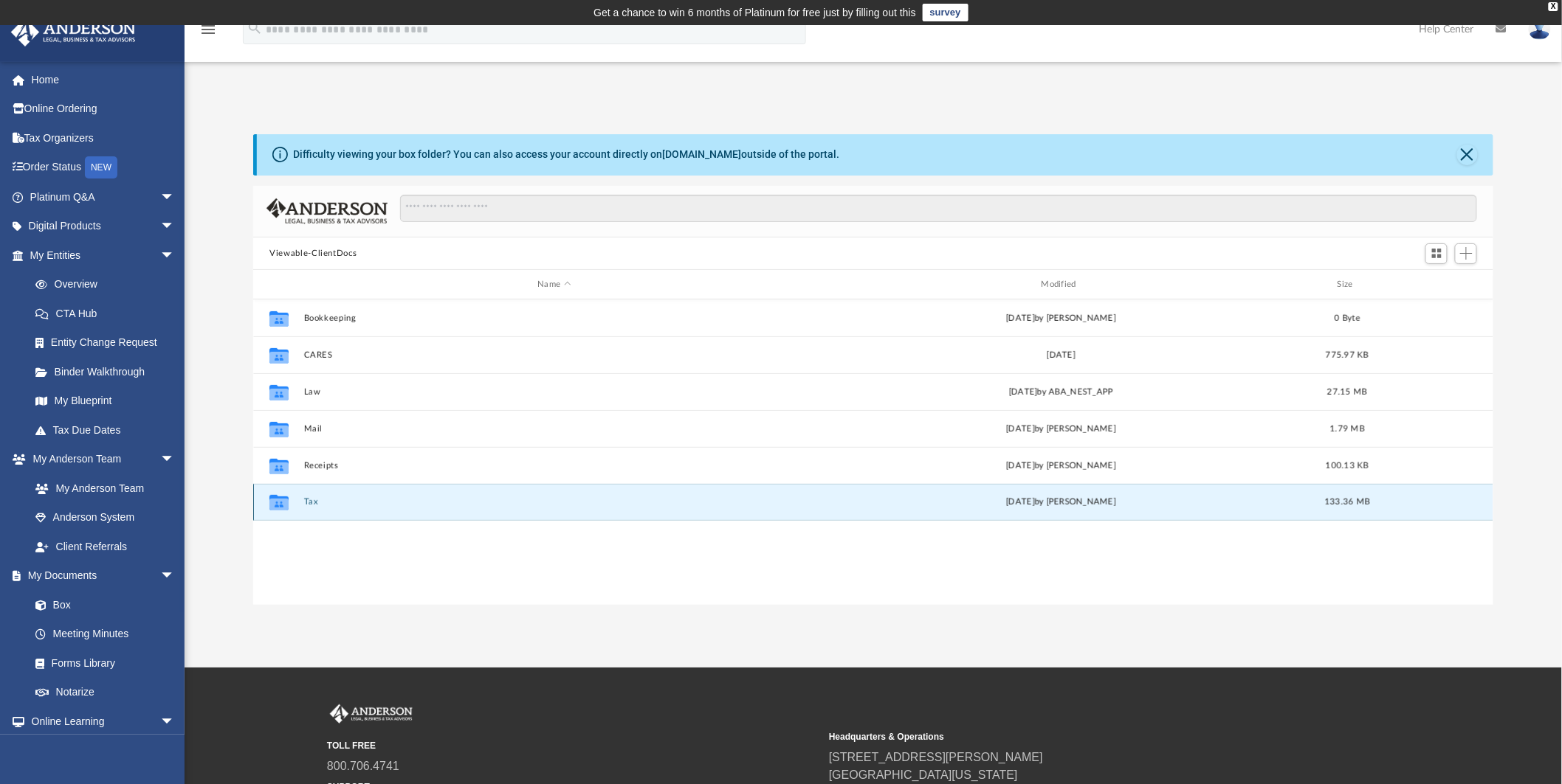
click at [322, 503] on button "Tax" at bounding box center [554, 503] width 501 height 10
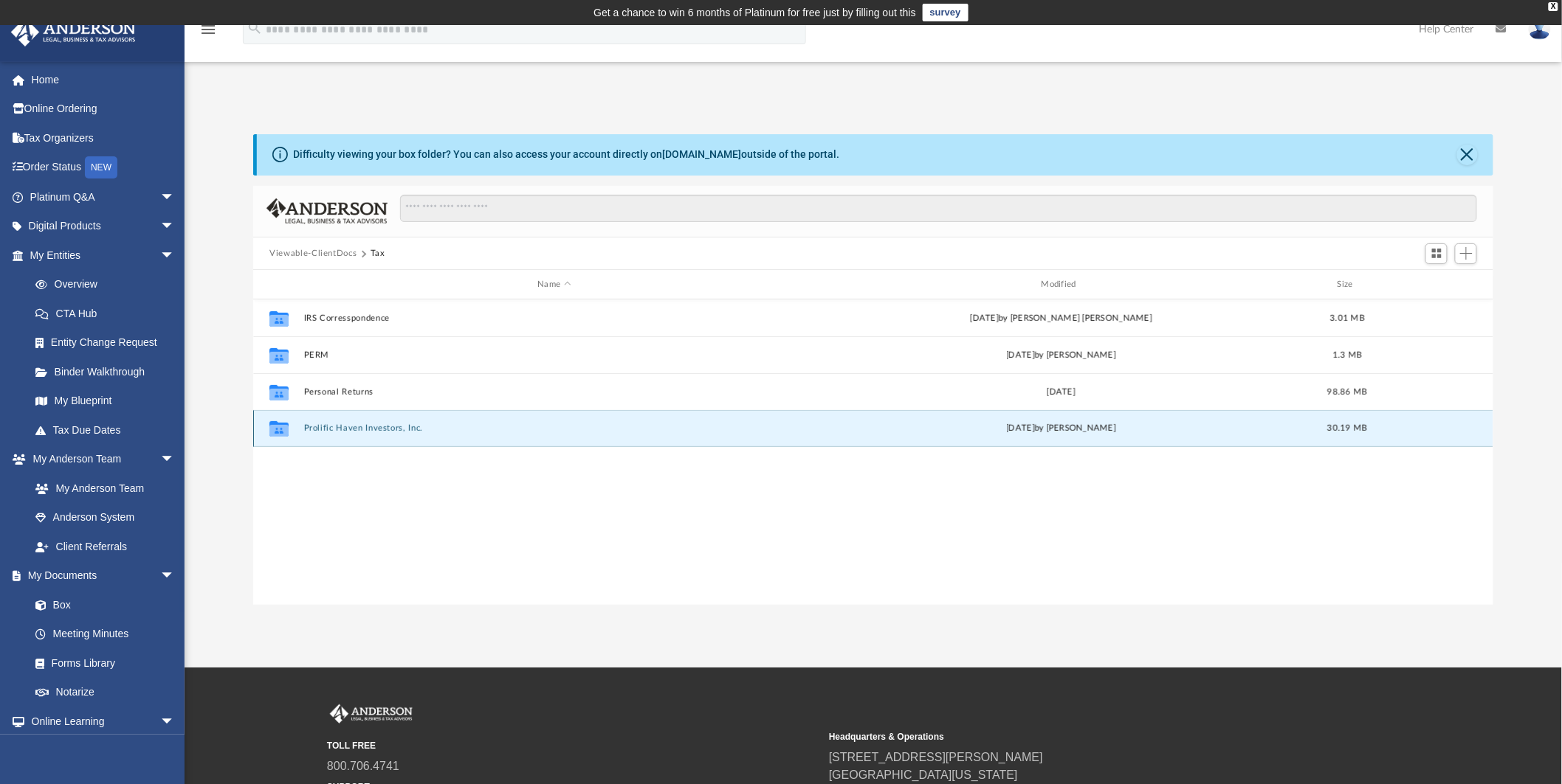
click at [356, 428] on button "Prolific Haven Investors, Inc." at bounding box center [554, 428] width 501 height 10
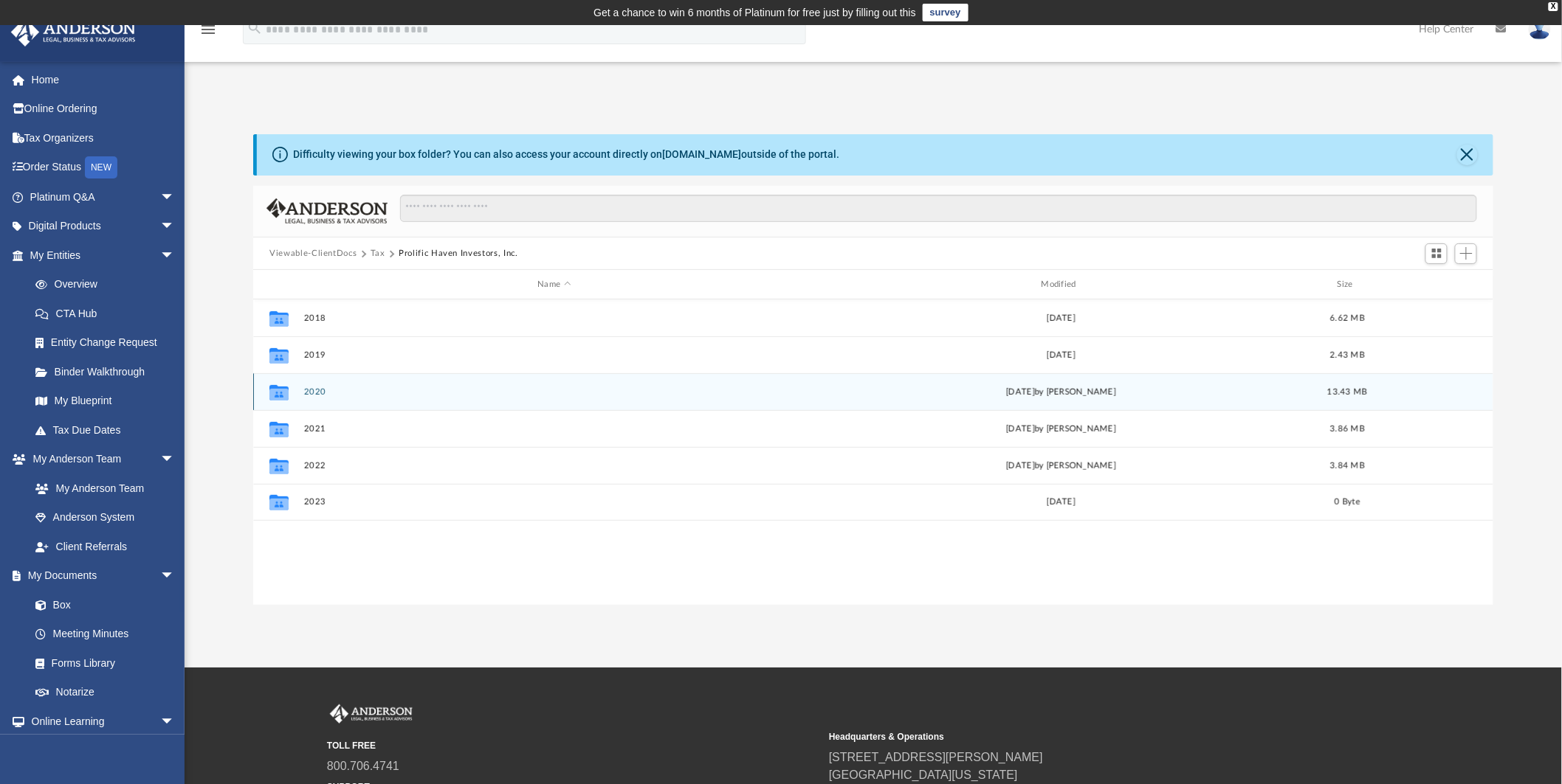
click at [315, 394] on button "2020" at bounding box center [554, 392] width 501 height 10
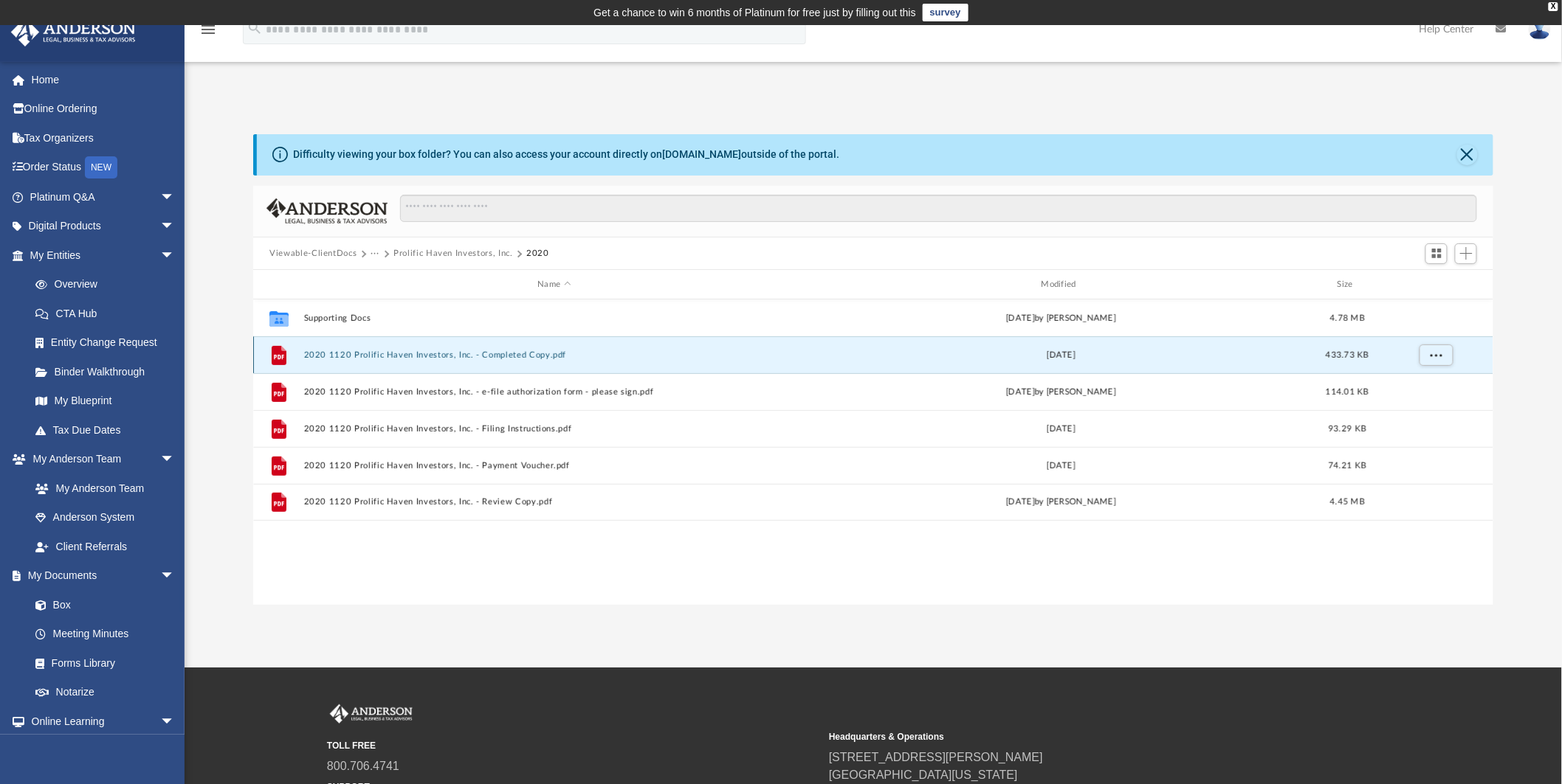
click at [449, 351] on button "2020 1120 Prolific Haven Investors, Inc. - Completed Copy.pdf" at bounding box center [554, 355] width 501 height 10
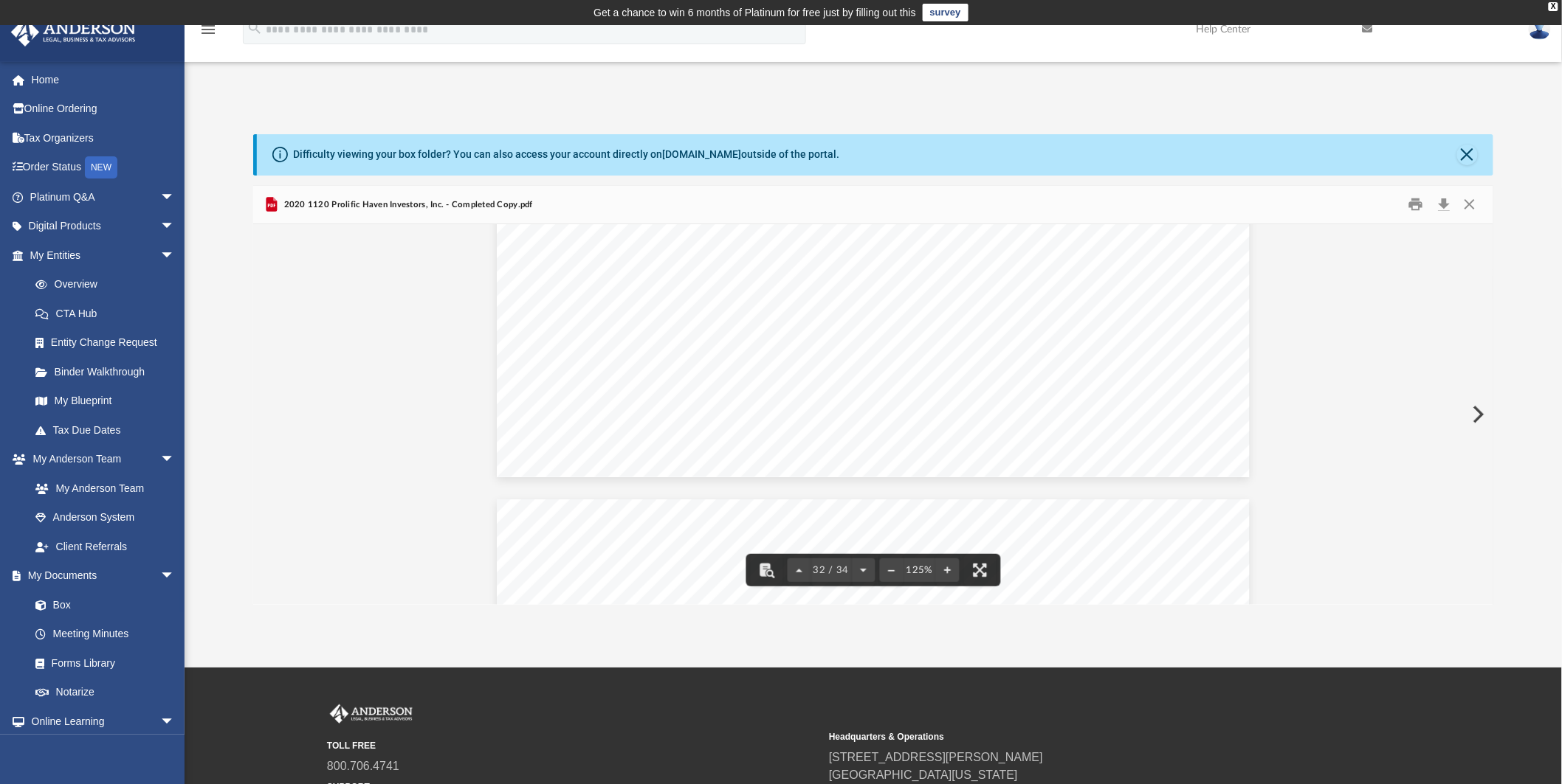
scroll to position [31155, 0]
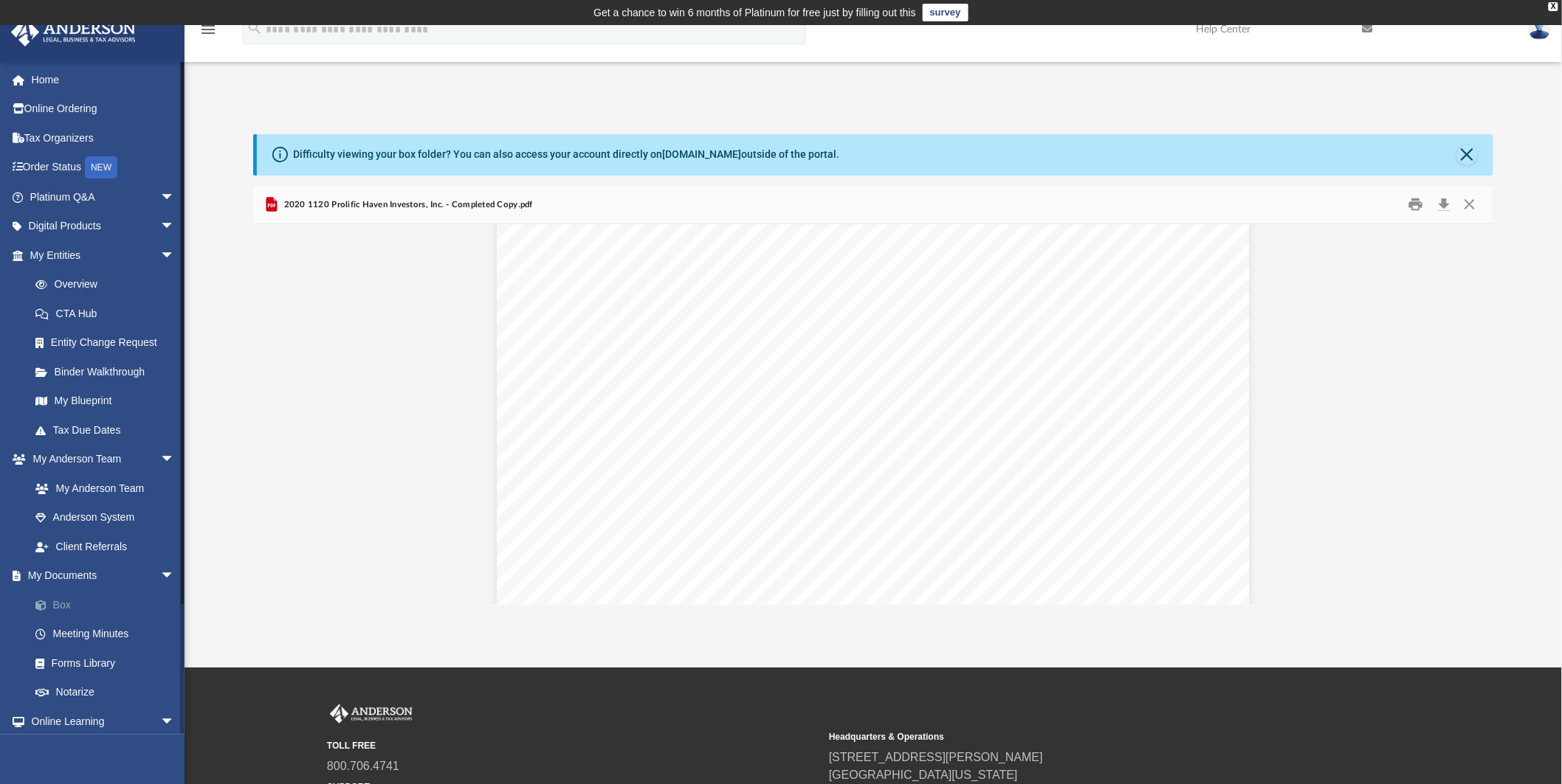
click at [74, 593] on link "Box" at bounding box center [109, 605] width 176 height 30
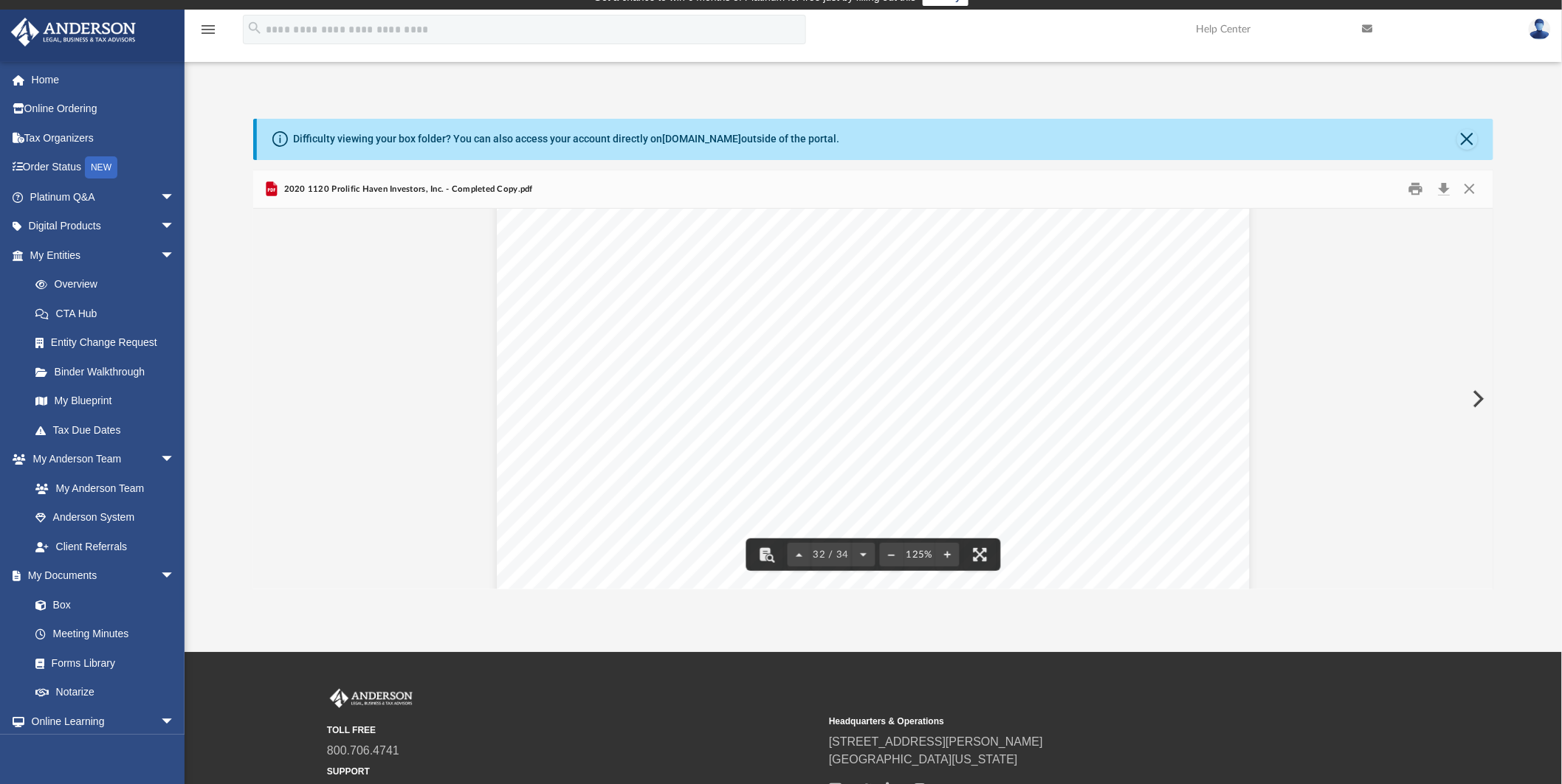
scroll to position [0, 0]
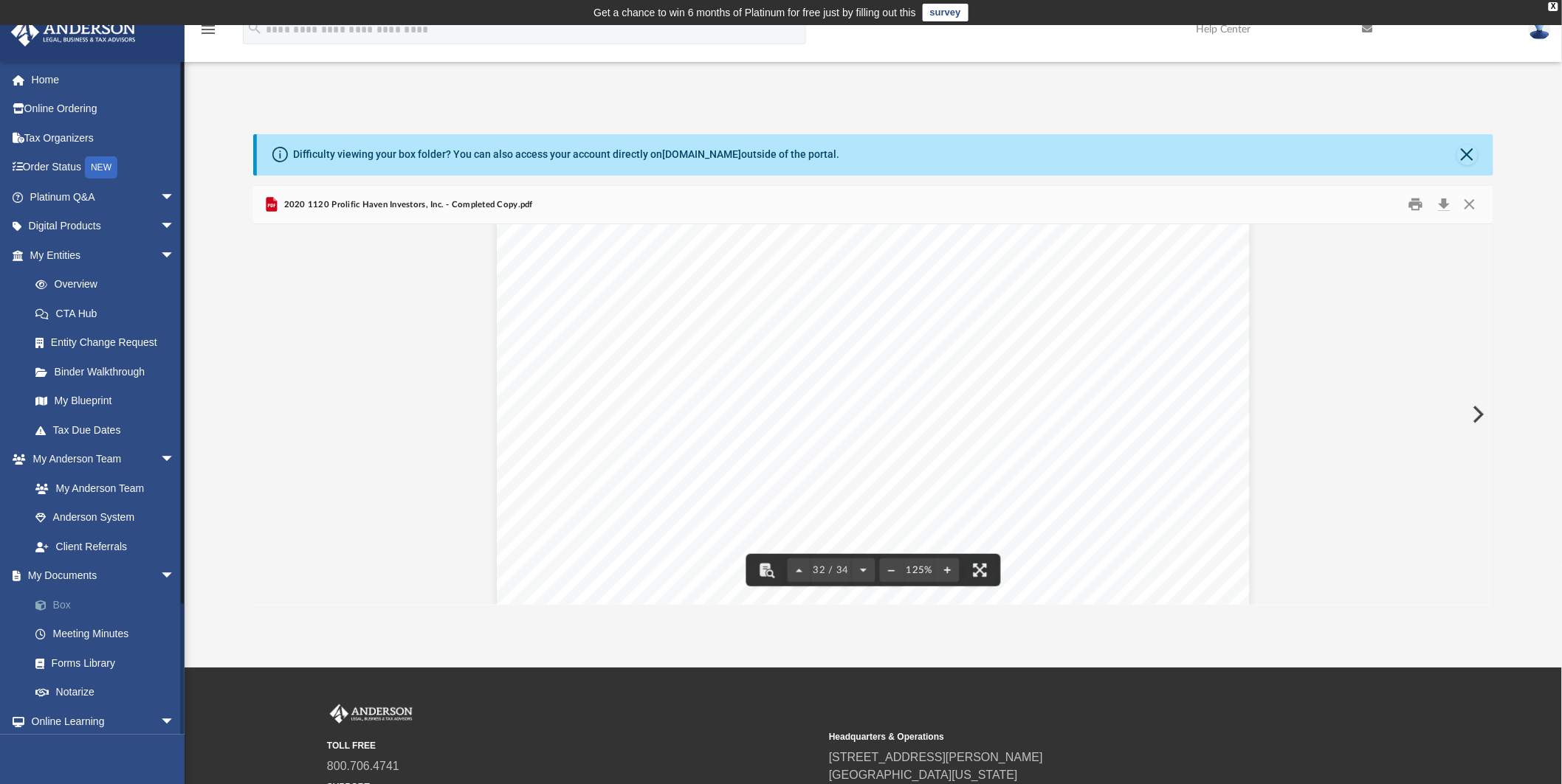
click at [43, 603] on span at bounding box center [48, 606] width 10 height 11
click at [1468, 209] on button "Close" at bounding box center [1469, 204] width 27 height 23
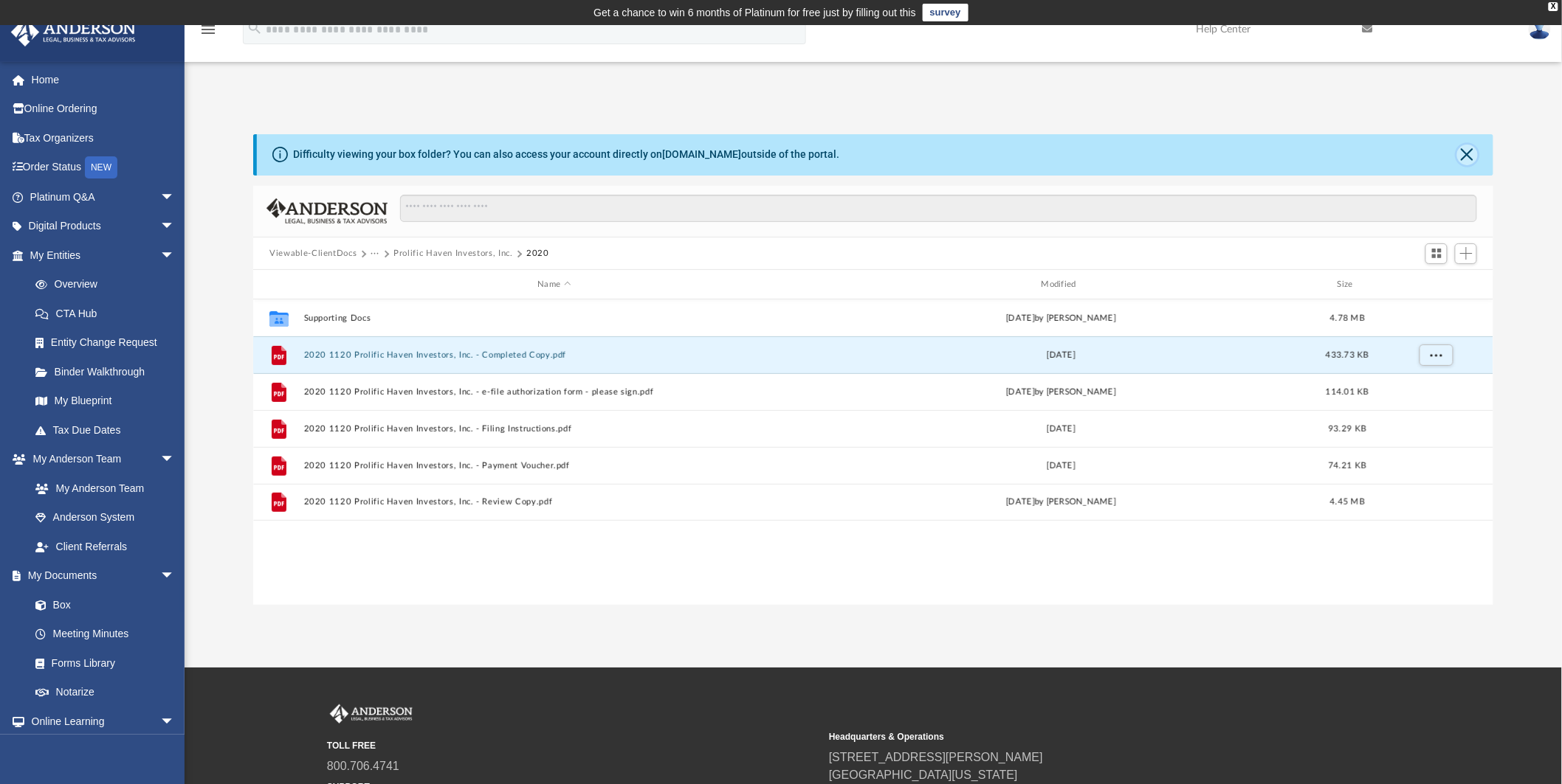
click at [1468, 157] on button "Close" at bounding box center [1467, 154] width 21 height 21
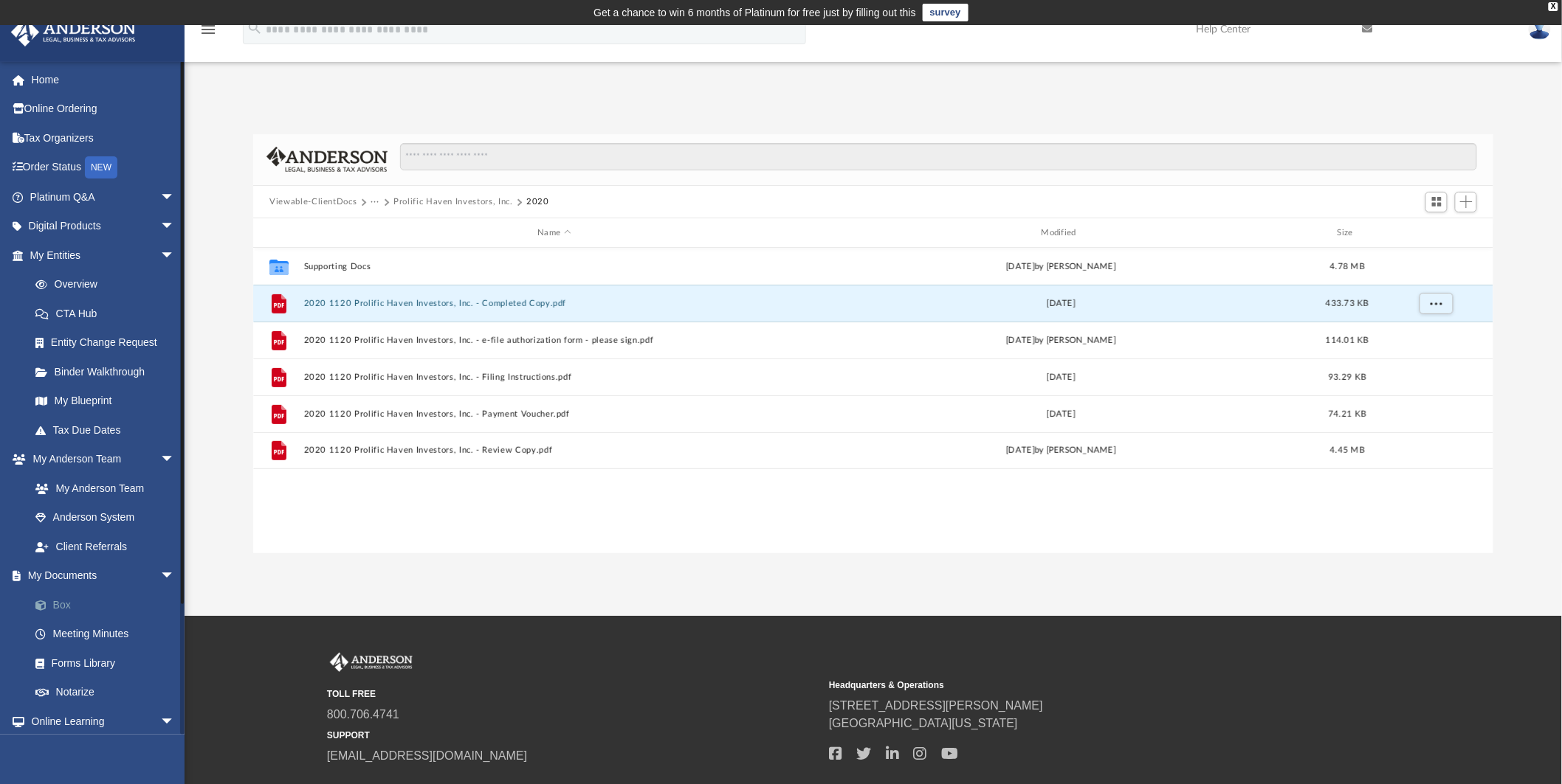
click at [60, 600] on link "Box" at bounding box center [109, 605] width 176 height 30
click at [436, 205] on button "Prolific Haven Investors, Inc." at bounding box center [453, 201] width 119 height 13
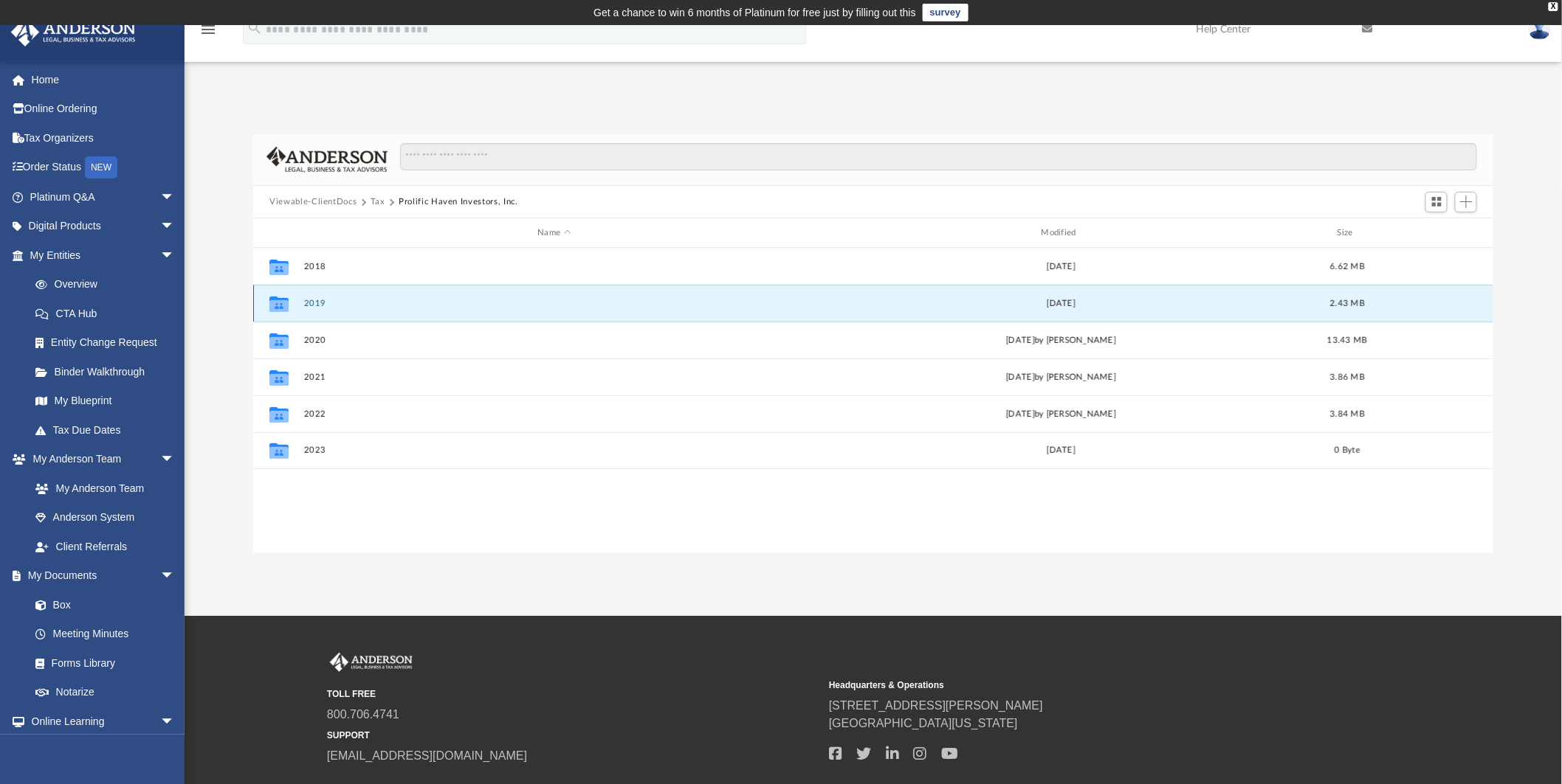
click at [404, 302] on button "2019" at bounding box center [554, 303] width 501 height 10
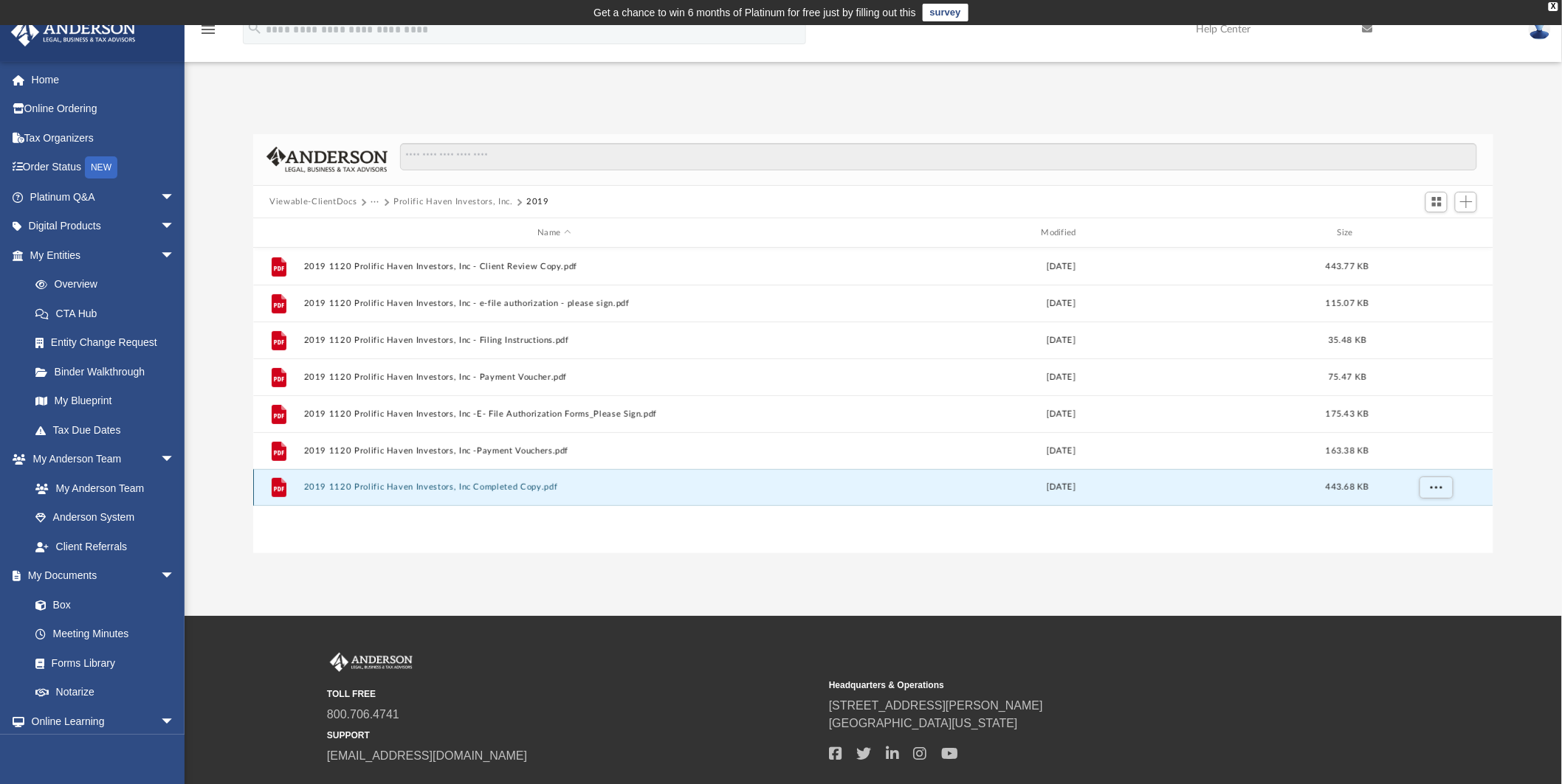
click at [438, 491] on button "2019 1120 Prolific Haven Investors, Inc Completed Copy.pdf" at bounding box center [554, 488] width 501 height 10
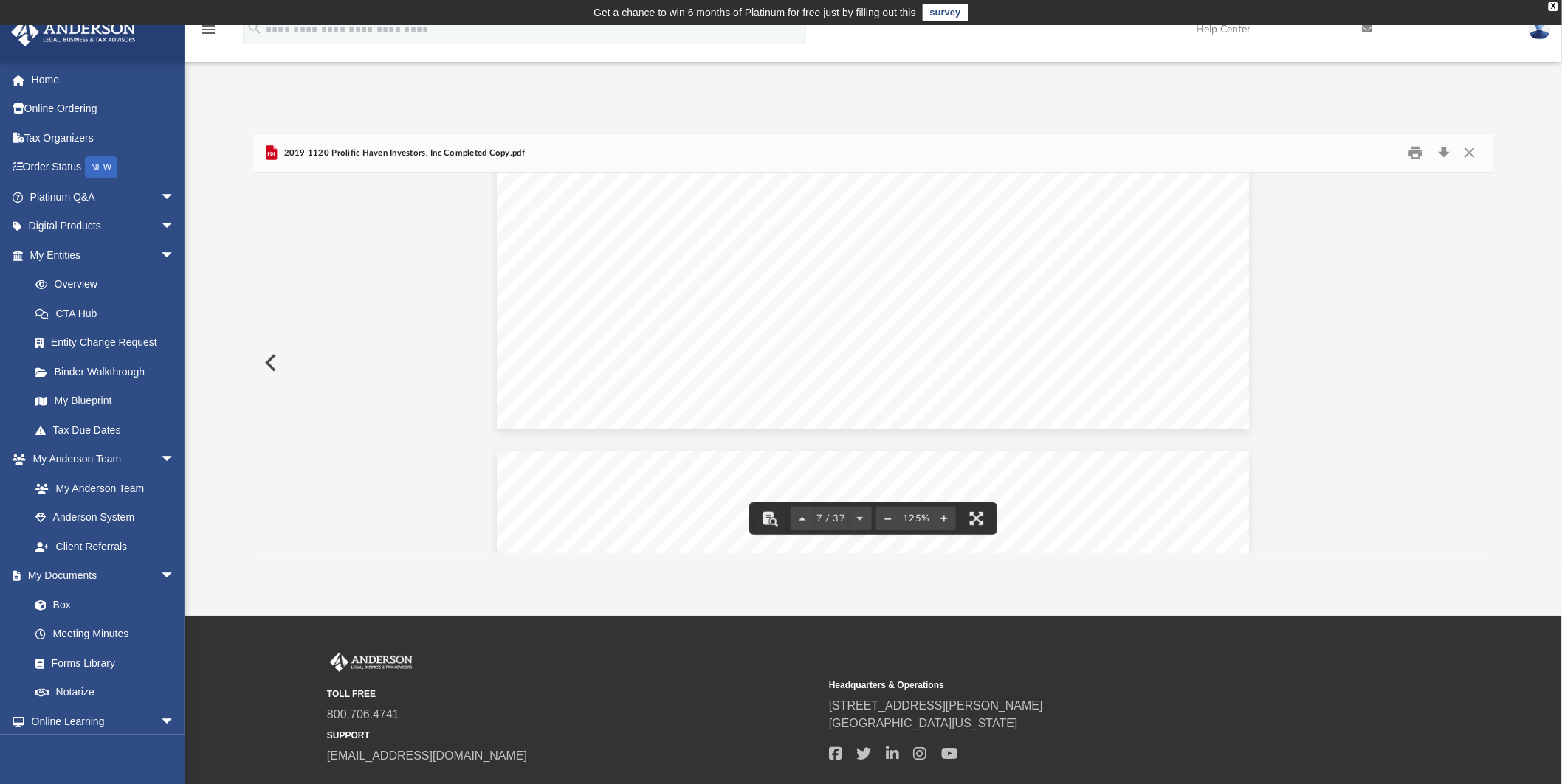
scroll to position [6722, 0]
click at [1443, 153] on button "Download" at bounding box center [1443, 153] width 27 height 23
